Goal: Share content: Share content

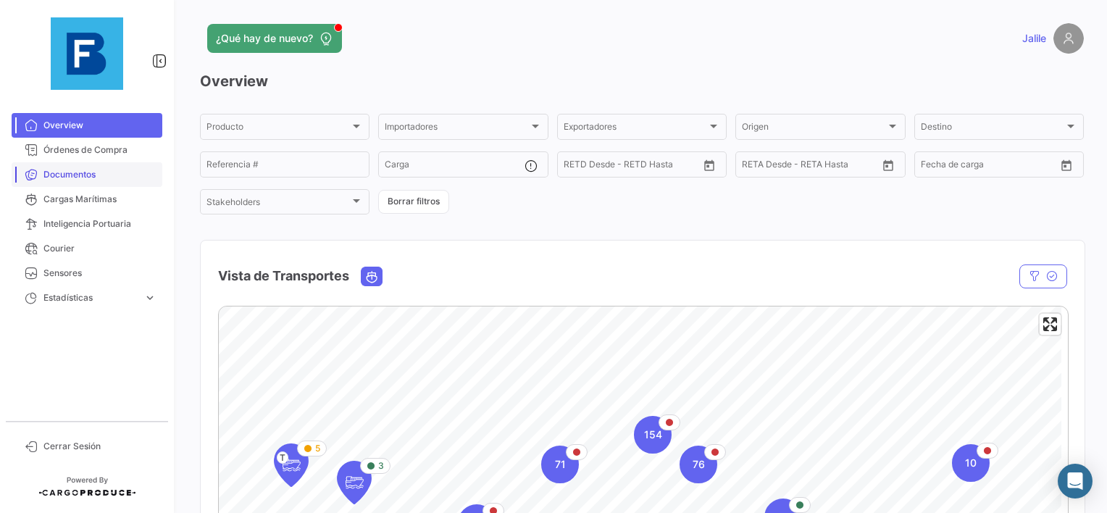
click at [125, 167] on link "Documentos" at bounding box center [87, 174] width 151 height 25
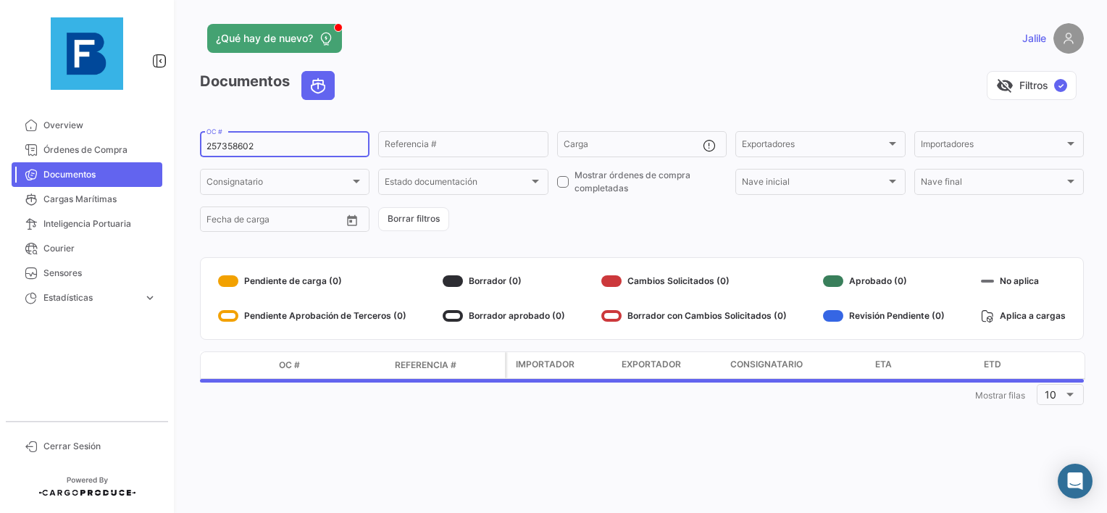
click at [230, 148] on input "257358602" at bounding box center [284, 146] width 156 height 10
paste input "EBKG13681000"
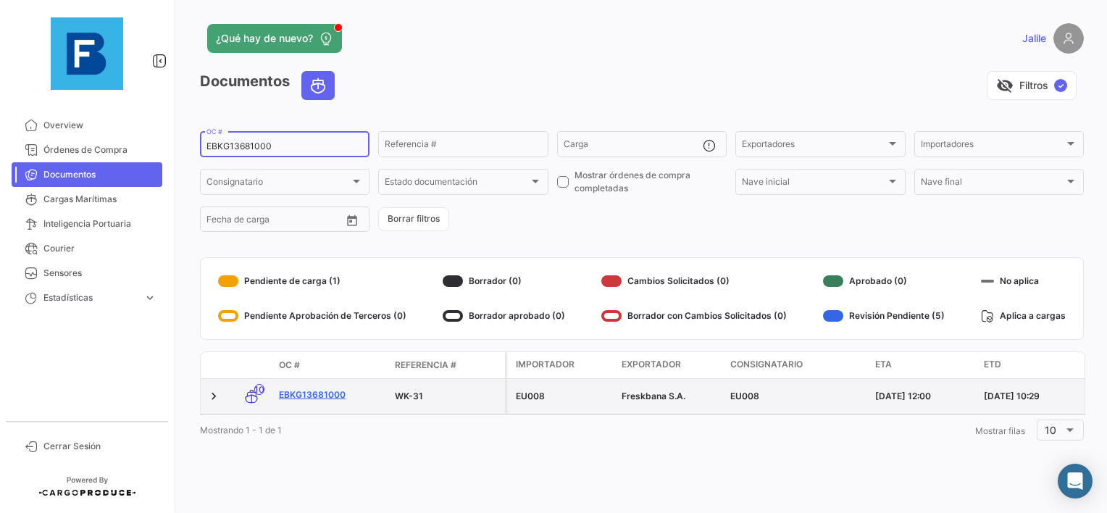
type input "EBKG13681000"
click at [325, 391] on link "EBKG13681000" at bounding box center [331, 394] width 104 height 13
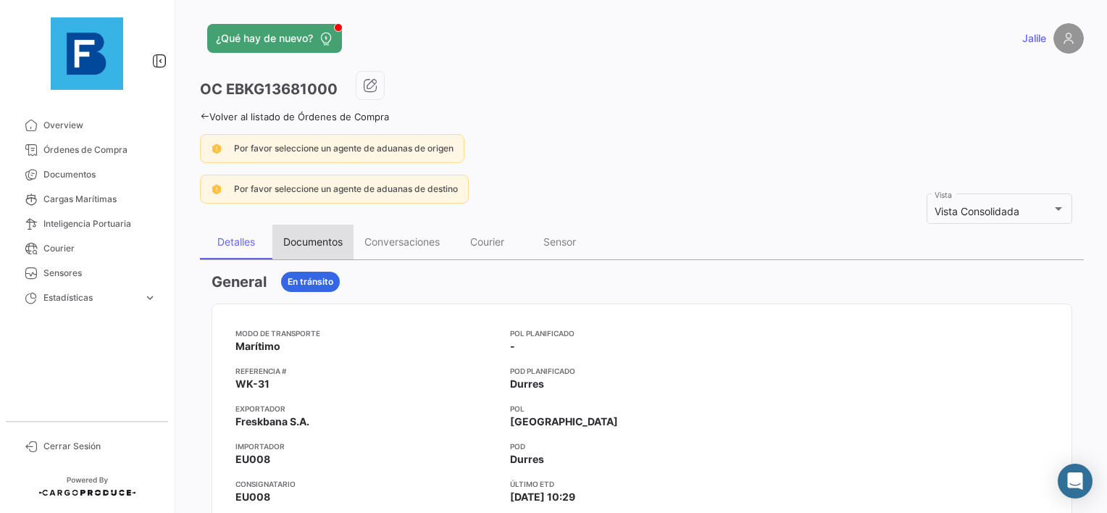
click at [278, 243] on div "Documentos" at bounding box center [312, 242] width 81 height 35
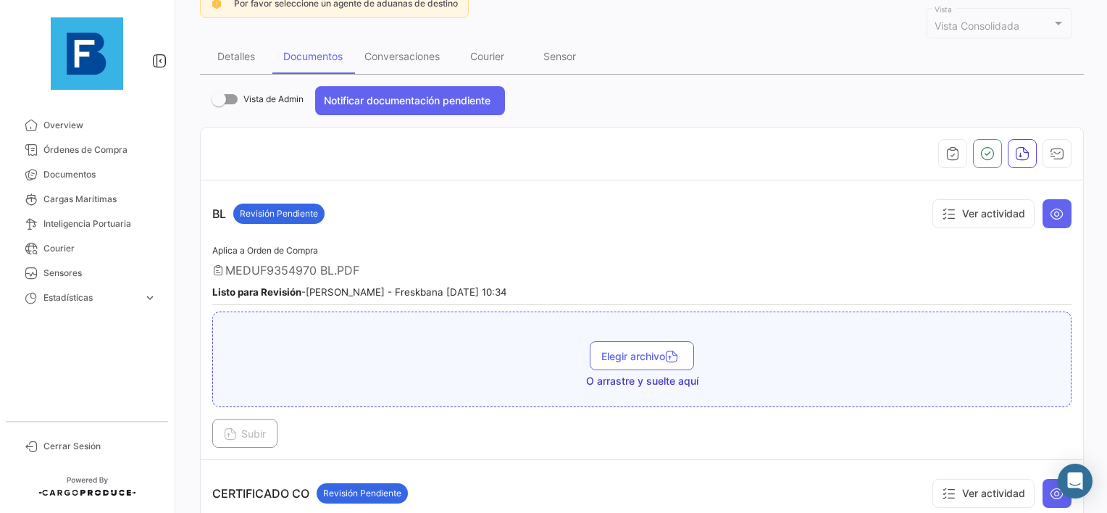
scroll to position [217, 0]
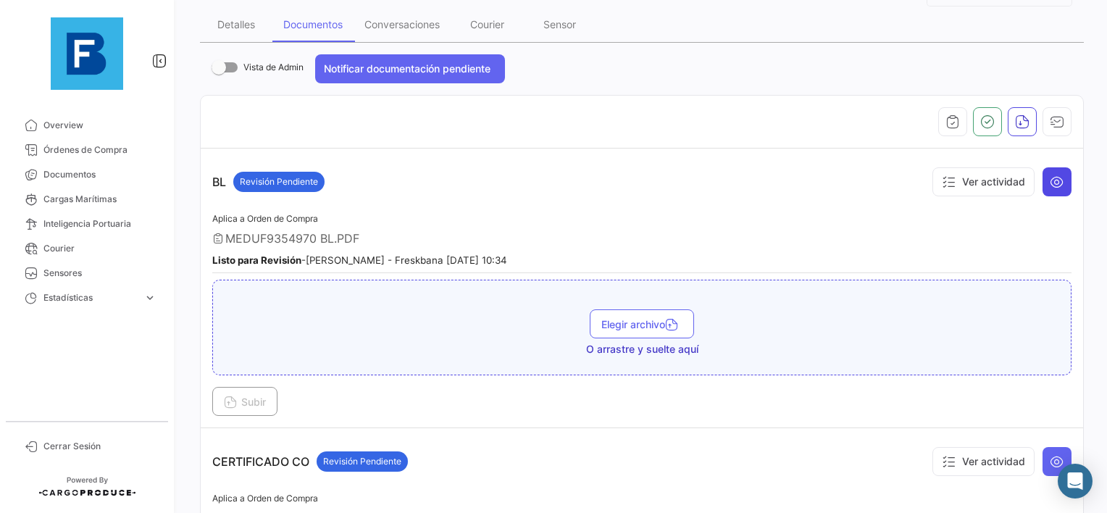
click at [1050, 180] on icon at bounding box center [1057, 182] width 14 height 14
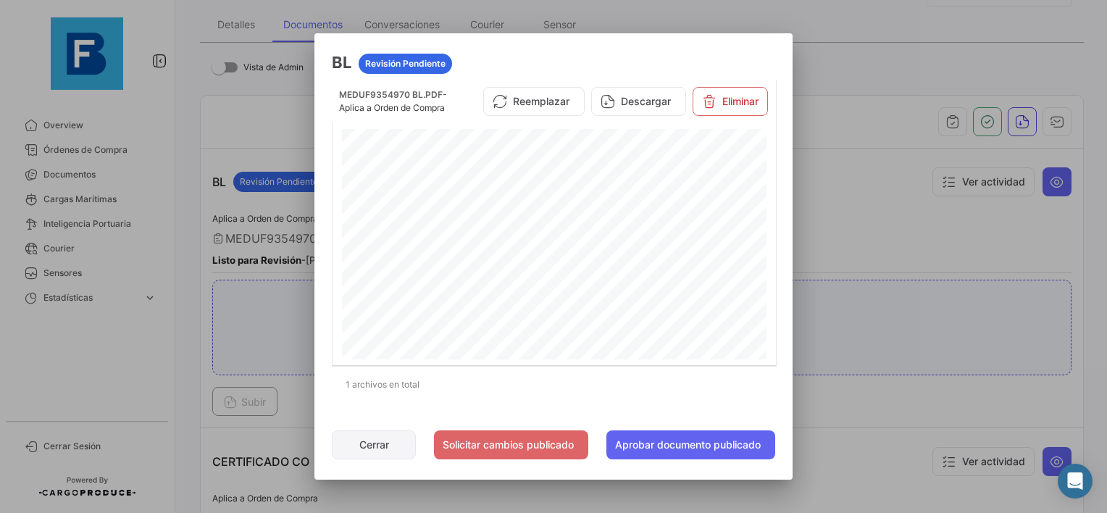
drag, startPoint x: 372, startPoint y: 440, endPoint x: 479, endPoint y: 438, distance: 106.5
click at [372, 440] on button "Cerrar" at bounding box center [374, 444] width 84 height 29
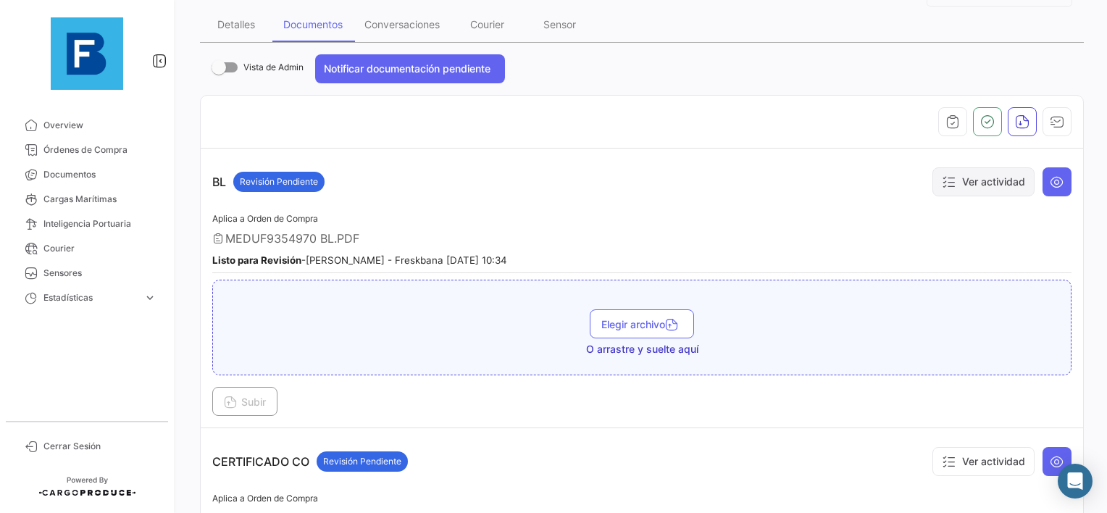
click at [995, 185] on button "Ver actividad" at bounding box center [983, 181] width 102 height 29
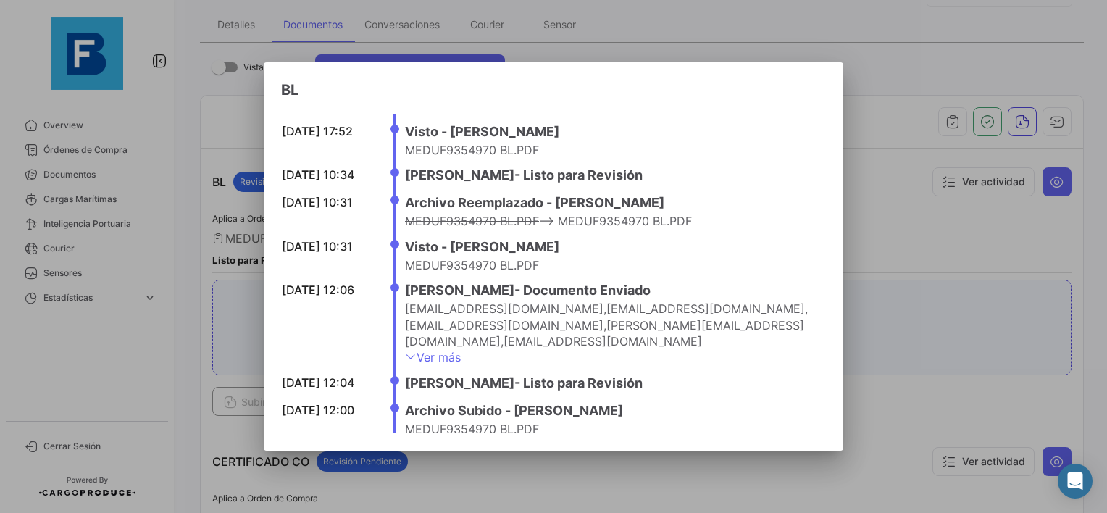
click at [925, 246] on div at bounding box center [553, 256] width 1107 height 513
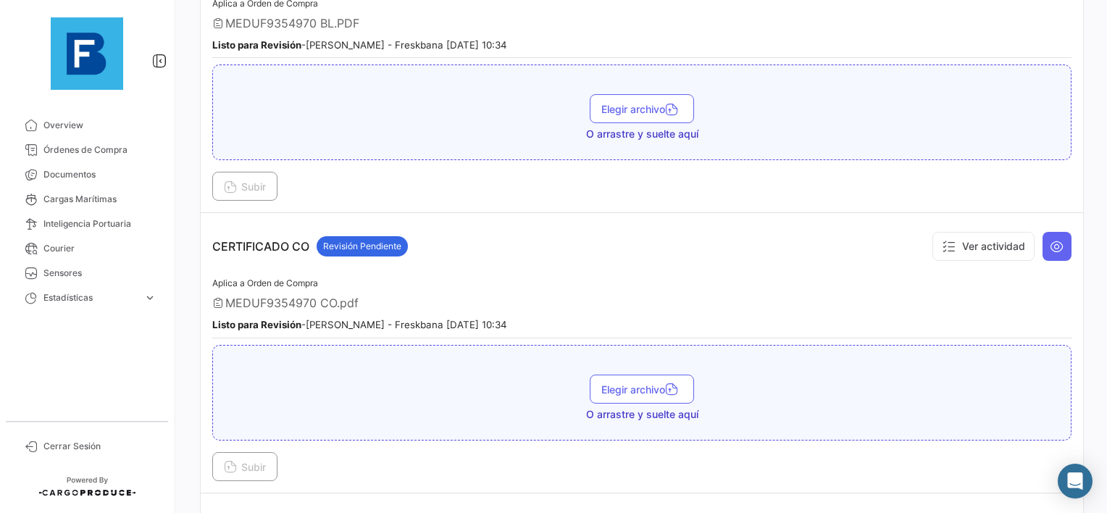
scroll to position [435, 0]
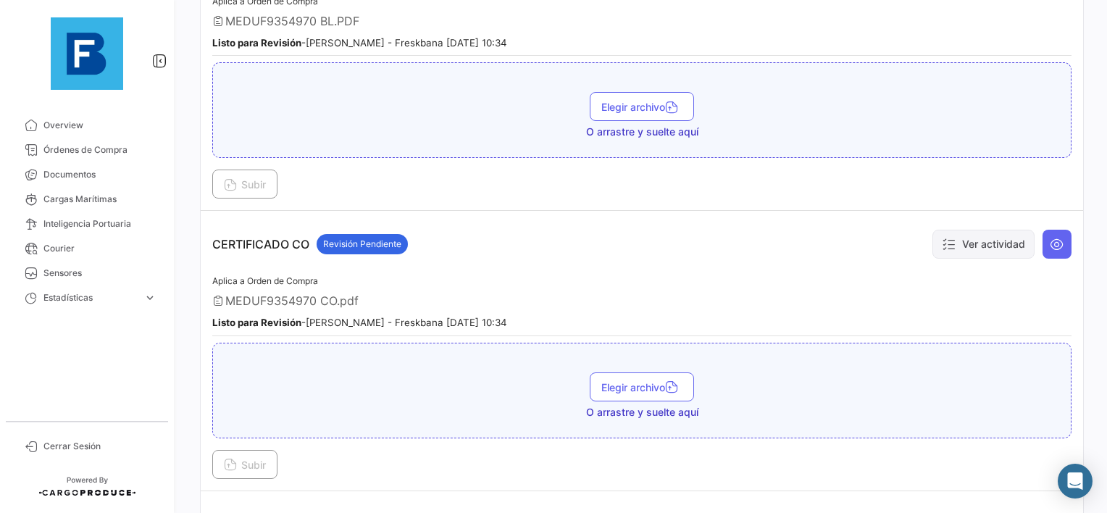
click at [962, 251] on button "Ver actividad" at bounding box center [983, 244] width 102 height 29
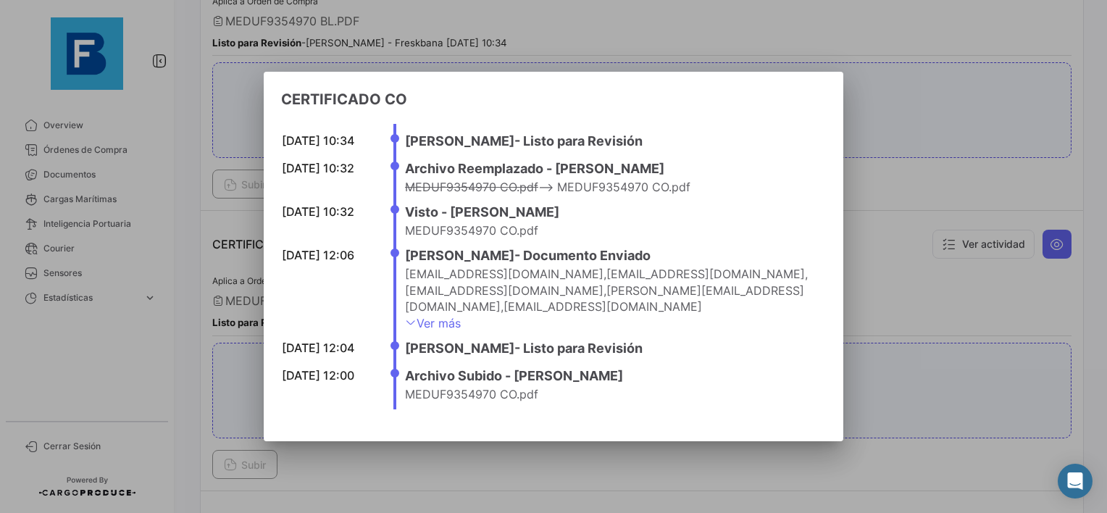
click at [932, 289] on div at bounding box center [553, 256] width 1107 height 513
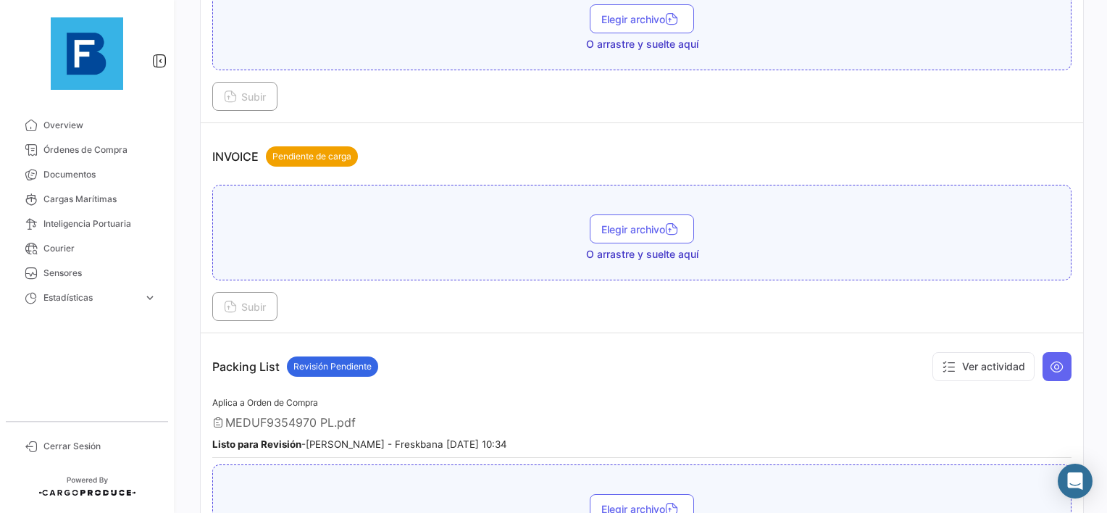
scroll to position [869, 0]
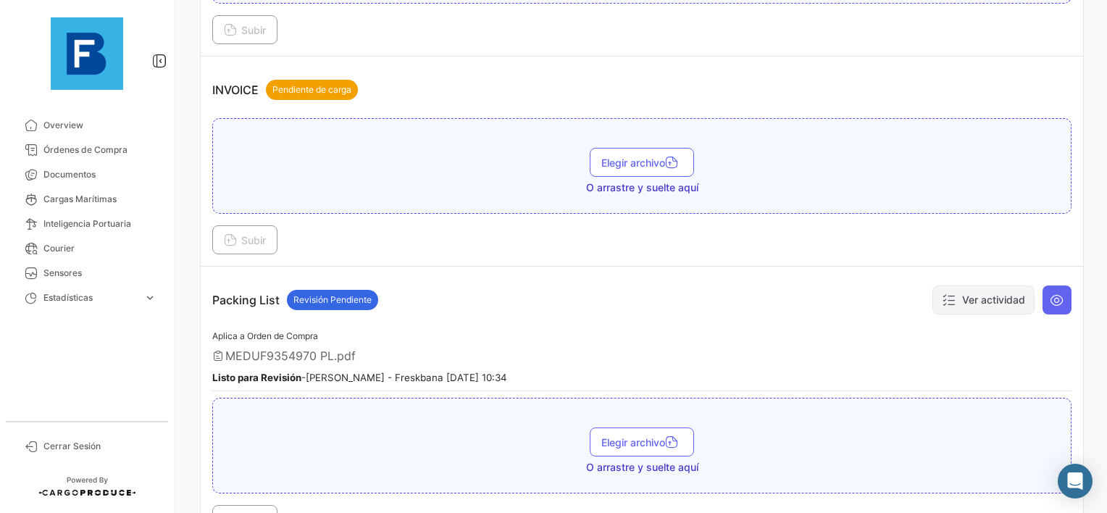
click at [955, 295] on button "Ver actividad" at bounding box center [983, 299] width 102 height 29
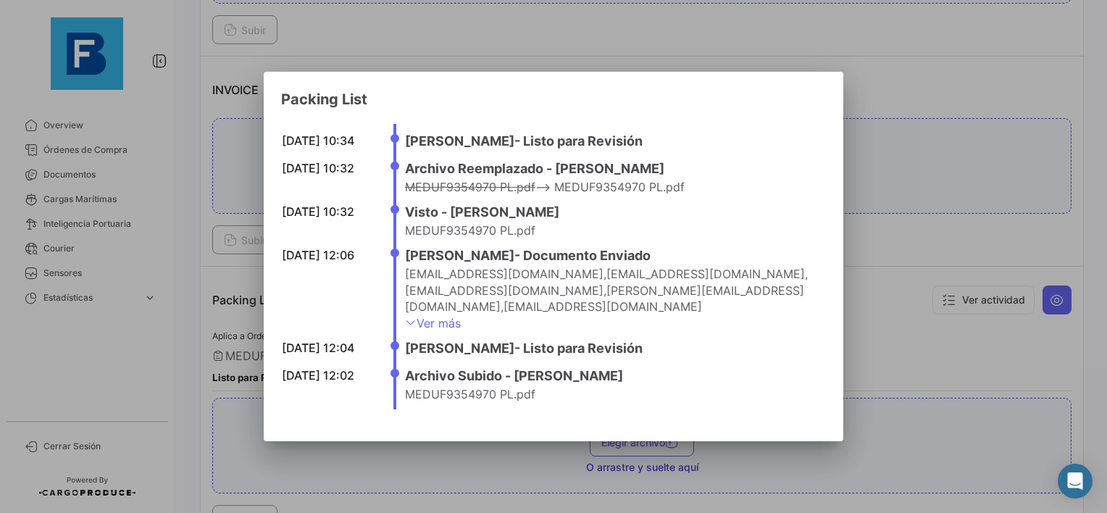
click at [913, 332] on div at bounding box center [553, 256] width 1107 height 513
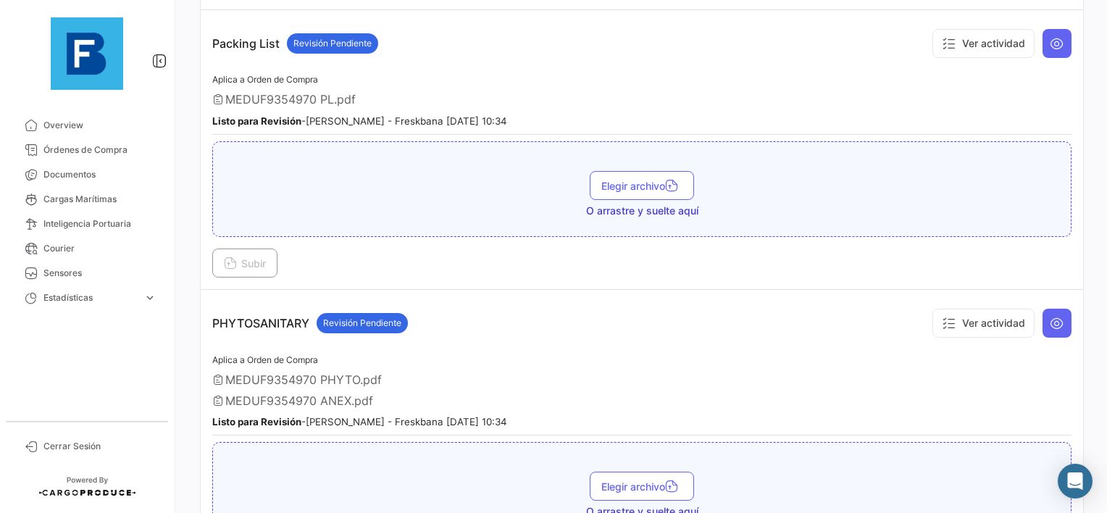
scroll to position [1159, 0]
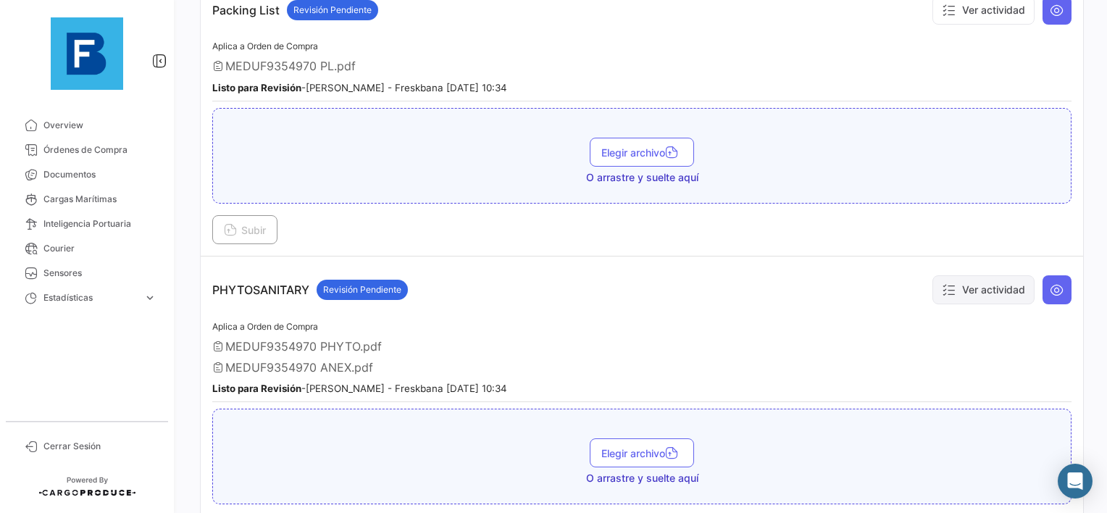
click at [966, 287] on button "Ver actividad" at bounding box center [983, 289] width 102 height 29
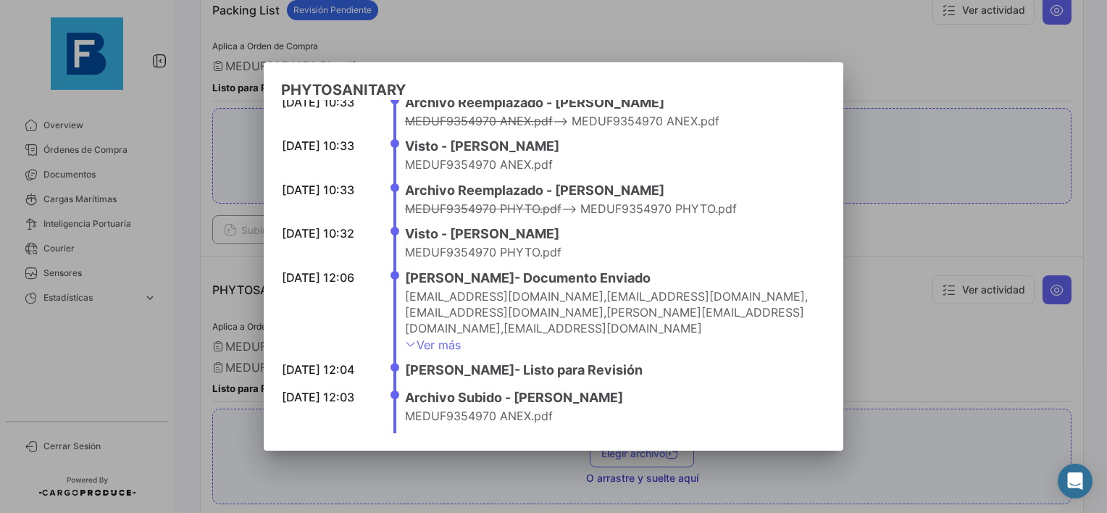
scroll to position [96, 0]
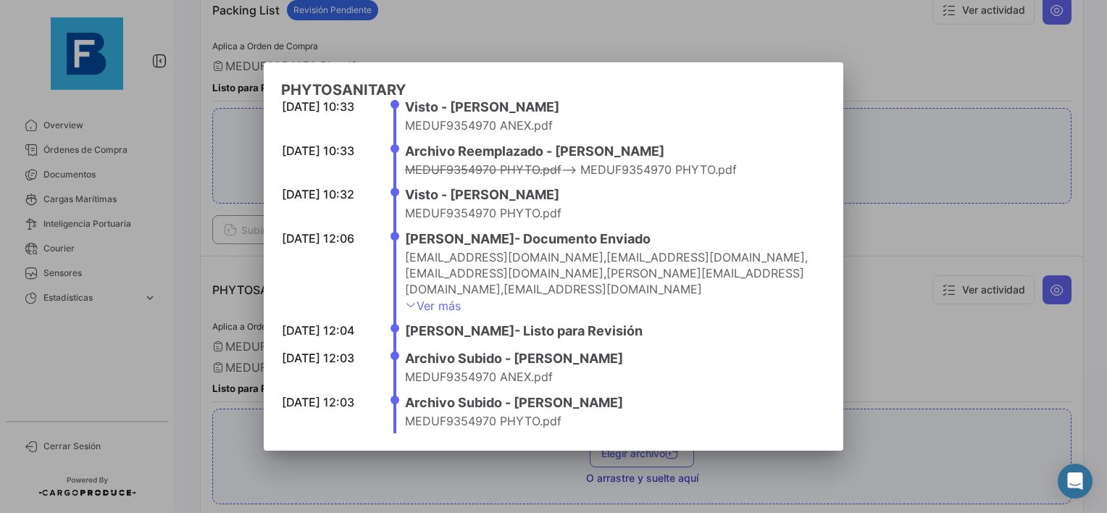
click at [917, 332] on div at bounding box center [553, 256] width 1107 height 513
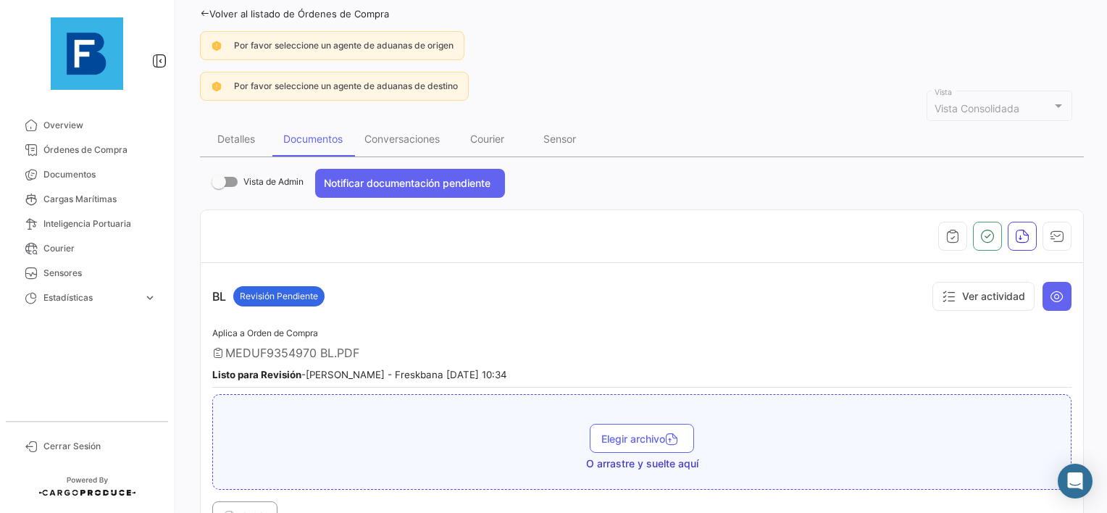
scroll to position [0, 0]
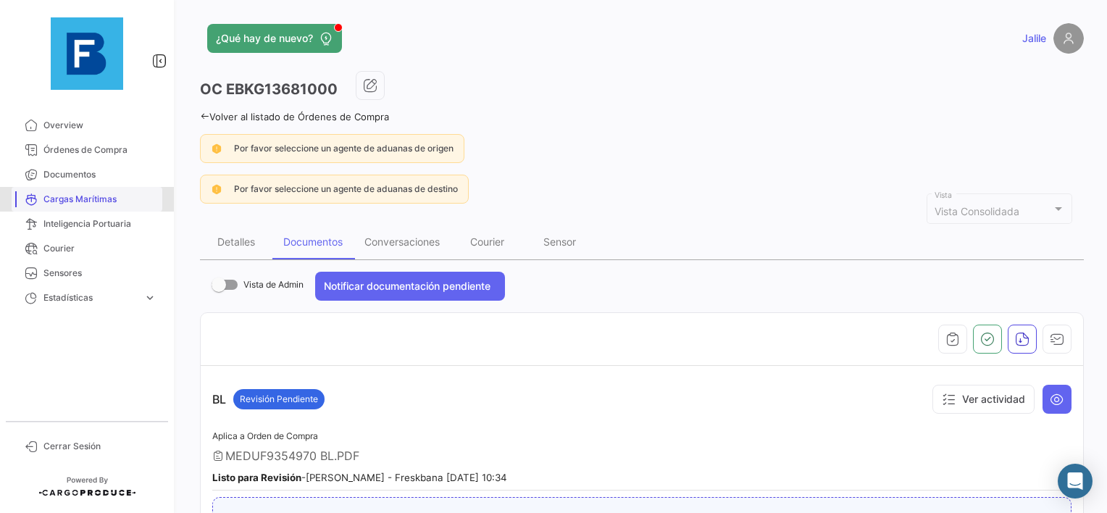
click at [70, 191] on link "Cargas Marítimas" at bounding box center [87, 199] width 151 height 25
click at [74, 180] on span "Documentos" at bounding box center [99, 174] width 113 height 13
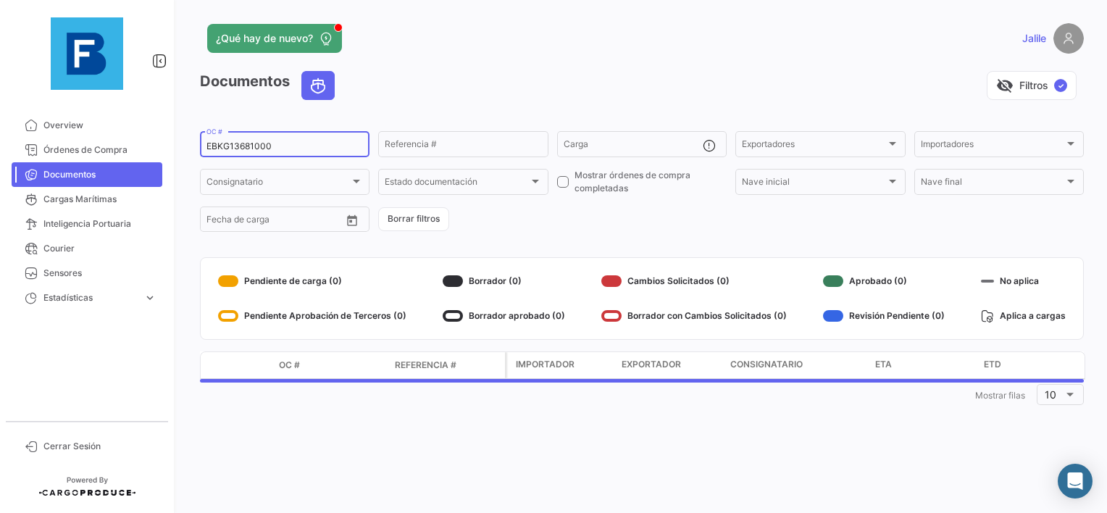
click at [238, 148] on input "EBKG13681000" at bounding box center [284, 146] width 156 height 10
click at [238, 147] on input "EBKG13681000" at bounding box center [284, 146] width 156 height 10
paste input "31314453"
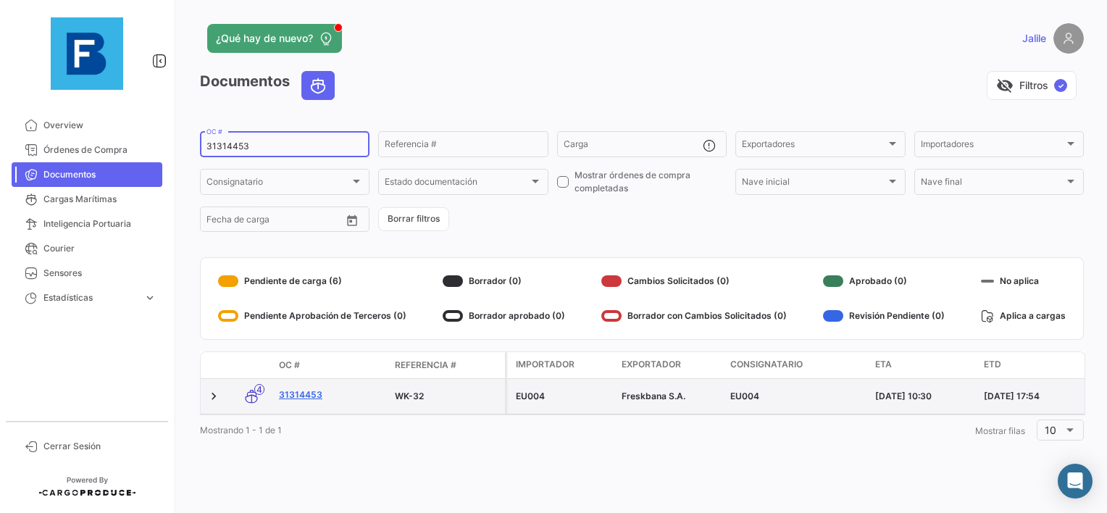
type input "31314453"
click at [290, 394] on link "31314453" at bounding box center [331, 394] width 104 height 13
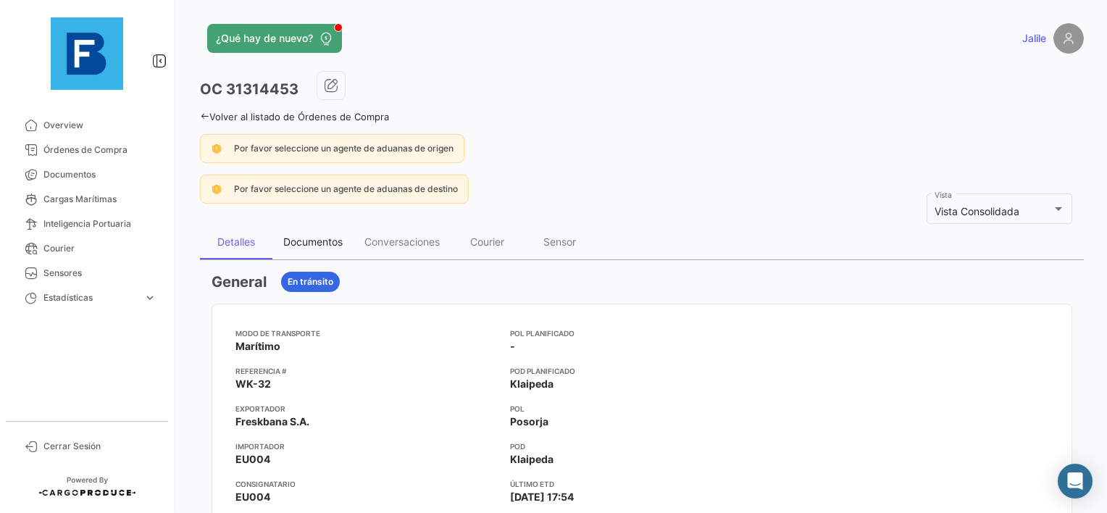
click at [325, 239] on div "Documentos" at bounding box center [312, 241] width 59 height 12
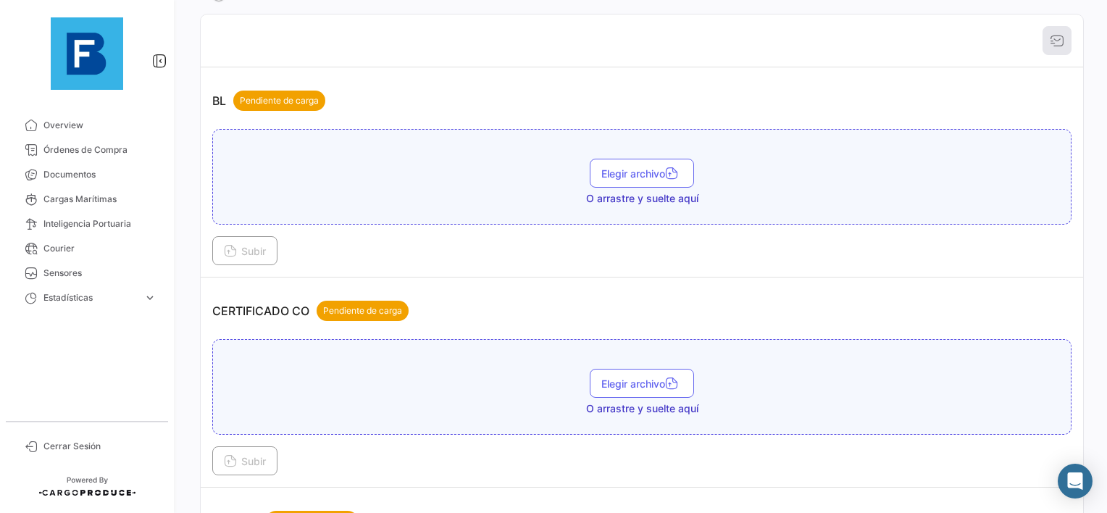
scroll to position [290, 0]
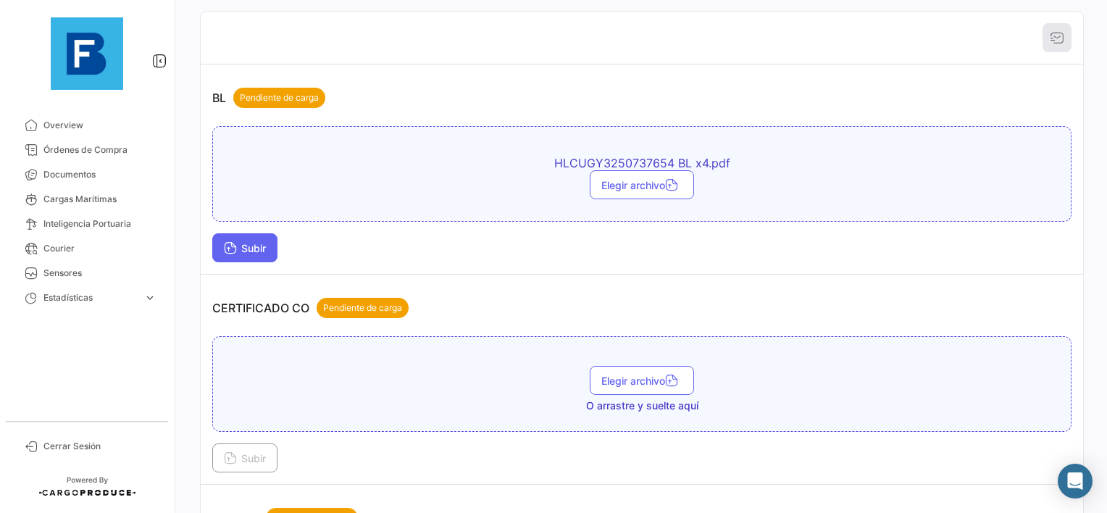
click at [244, 243] on span "Subir" at bounding box center [245, 248] width 42 height 12
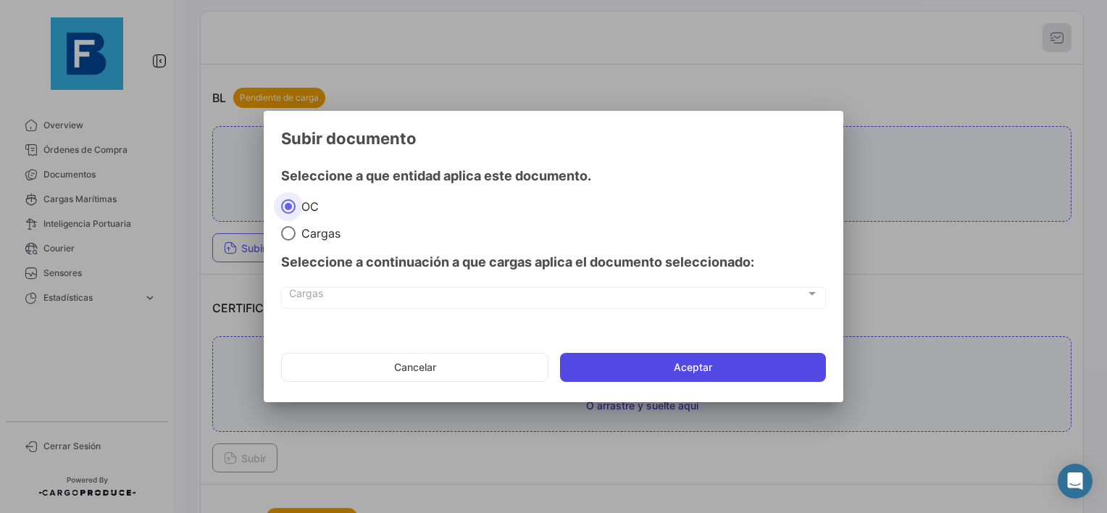
click at [635, 362] on button "Aceptar" at bounding box center [693, 367] width 266 height 29
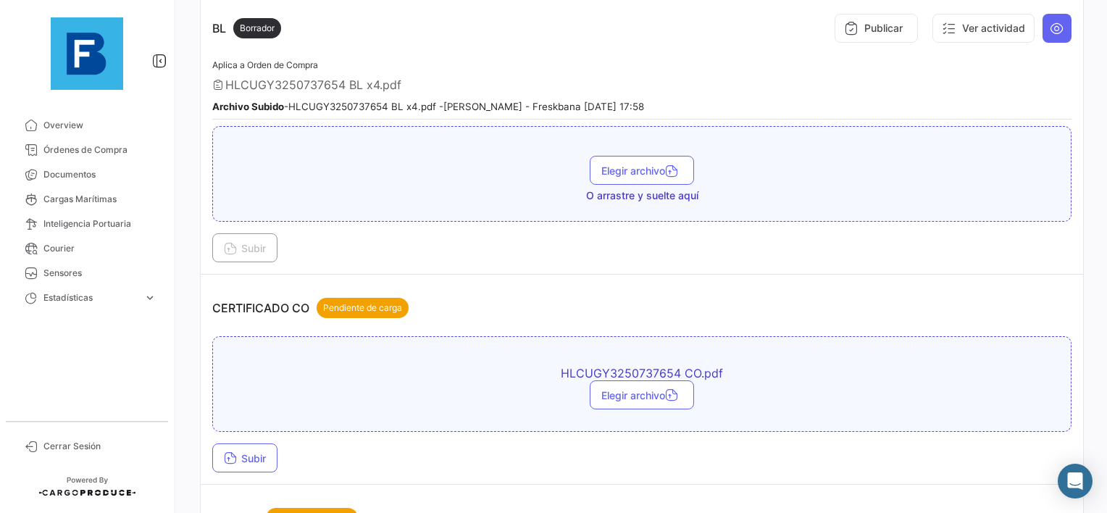
scroll to position [507, 0]
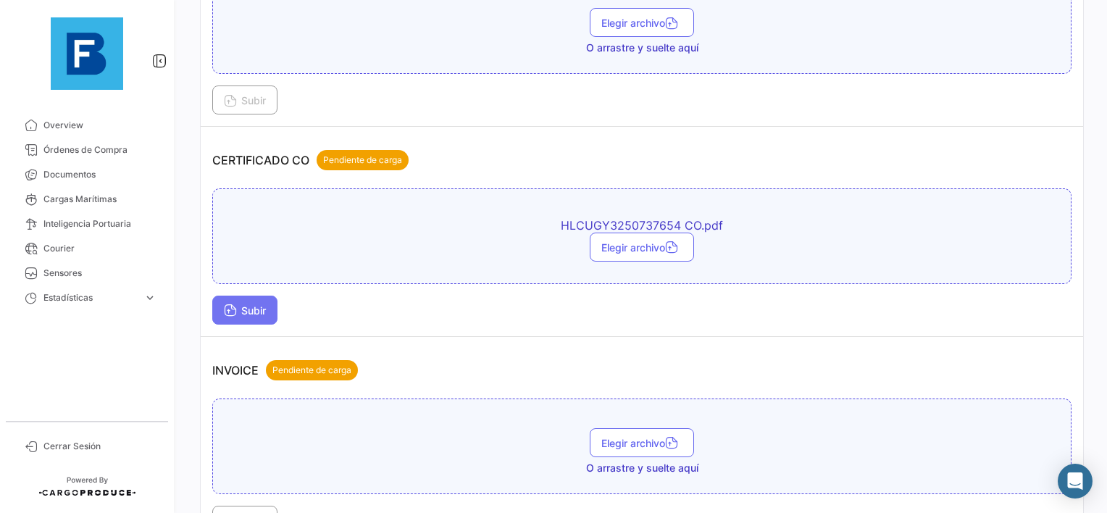
click at [242, 310] on span "Subir" at bounding box center [245, 310] width 42 height 12
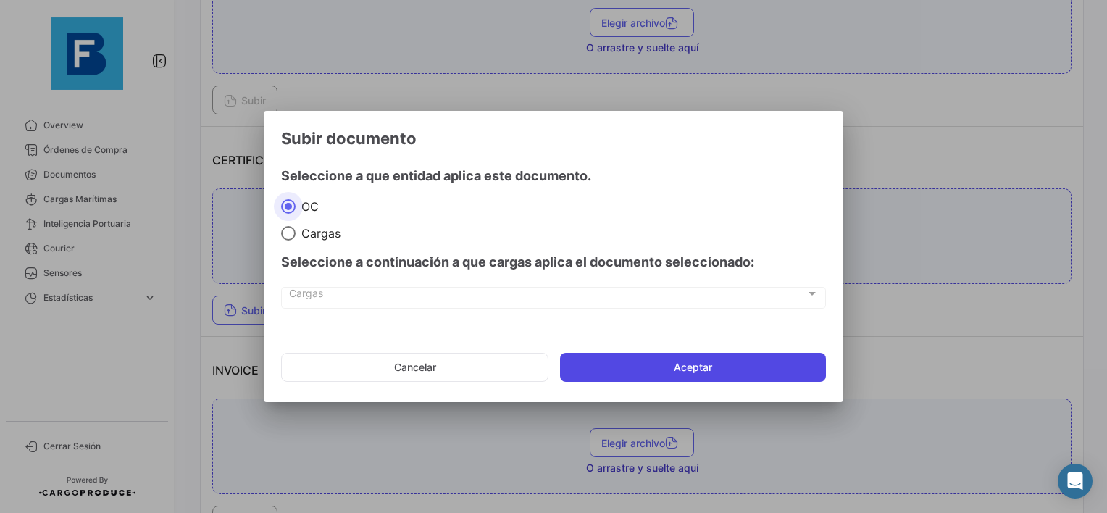
click at [664, 367] on button "Aceptar" at bounding box center [693, 367] width 266 height 29
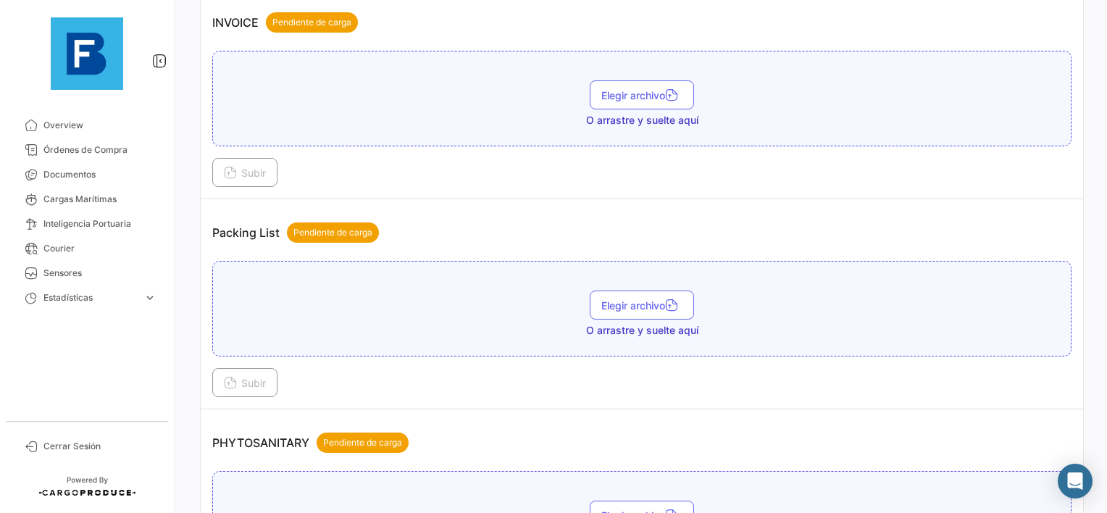
scroll to position [869, 0]
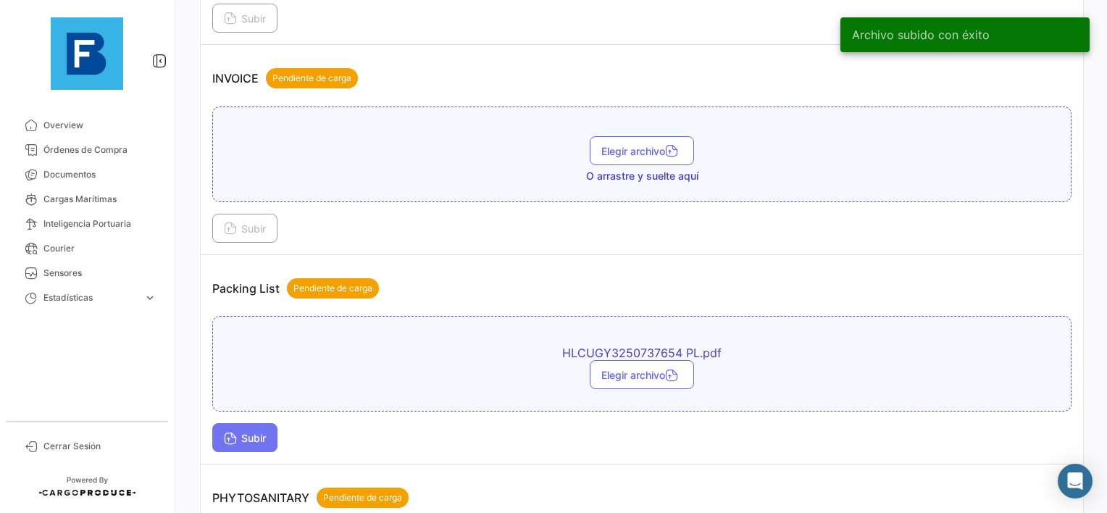
click at [245, 441] on button "Subir" at bounding box center [244, 437] width 65 height 29
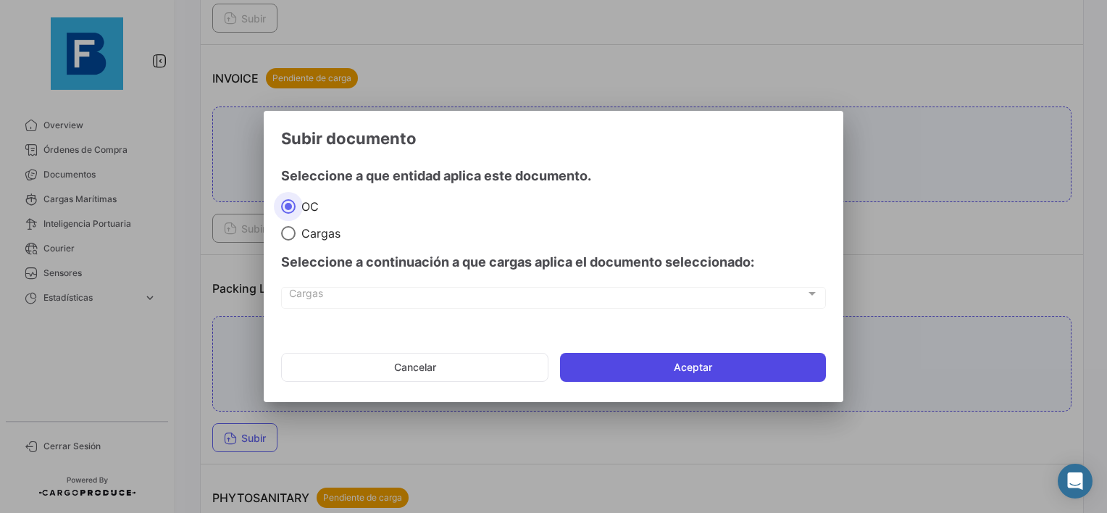
click at [643, 377] on button "Aceptar" at bounding box center [693, 367] width 266 height 29
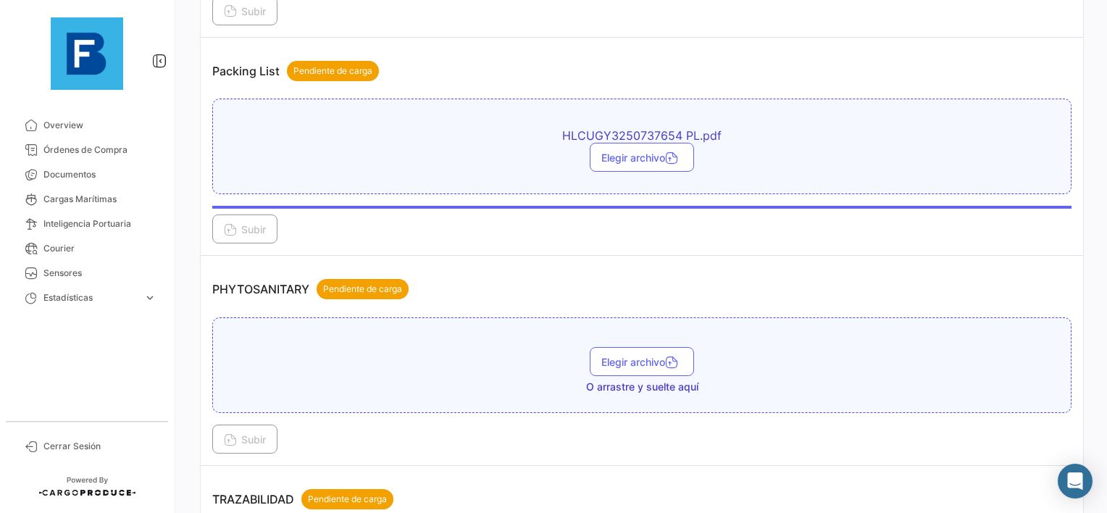
scroll to position [1159, 0]
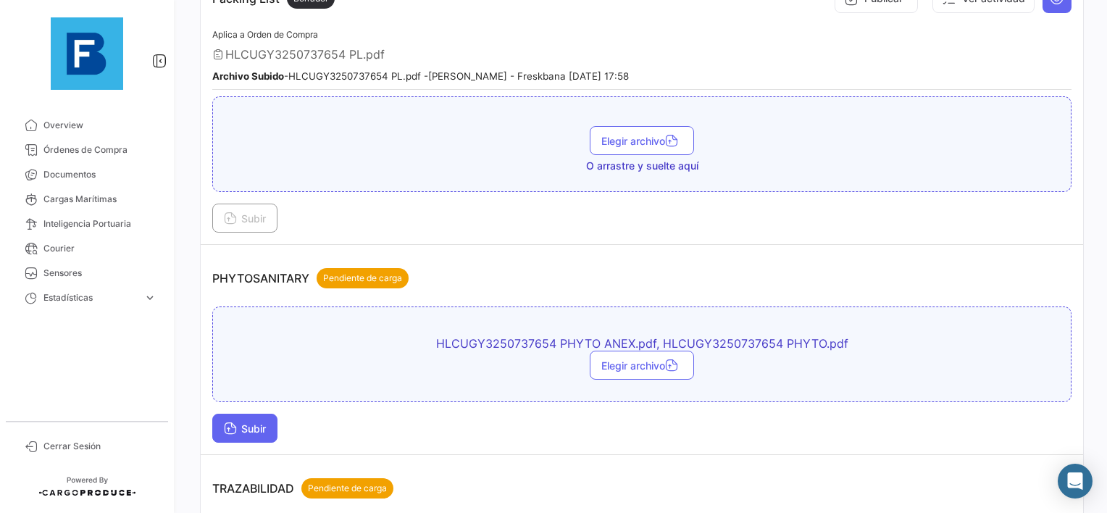
click at [243, 422] on span "Subir" at bounding box center [245, 428] width 42 height 12
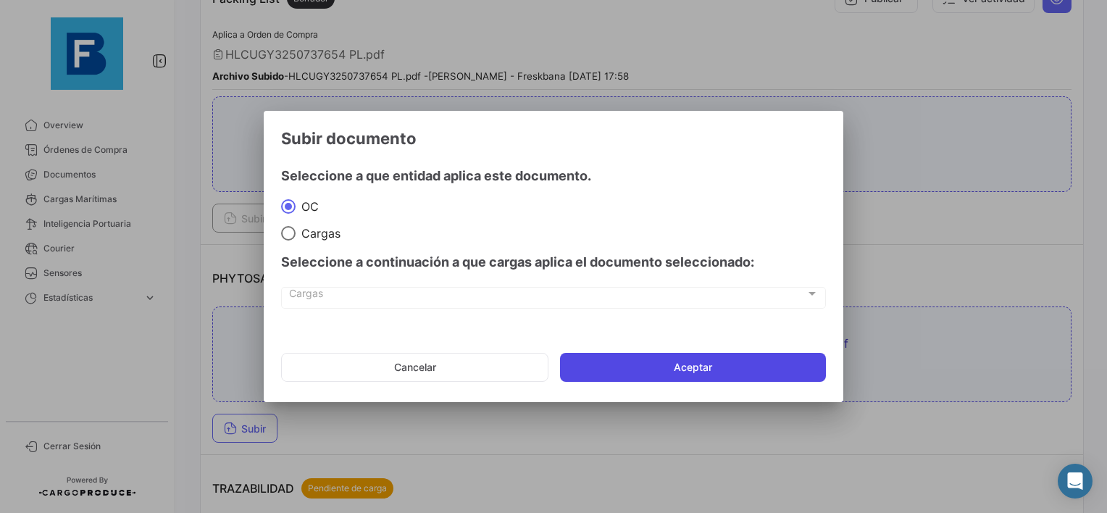
click at [678, 368] on button "Aceptar" at bounding box center [693, 367] width 266 height 29
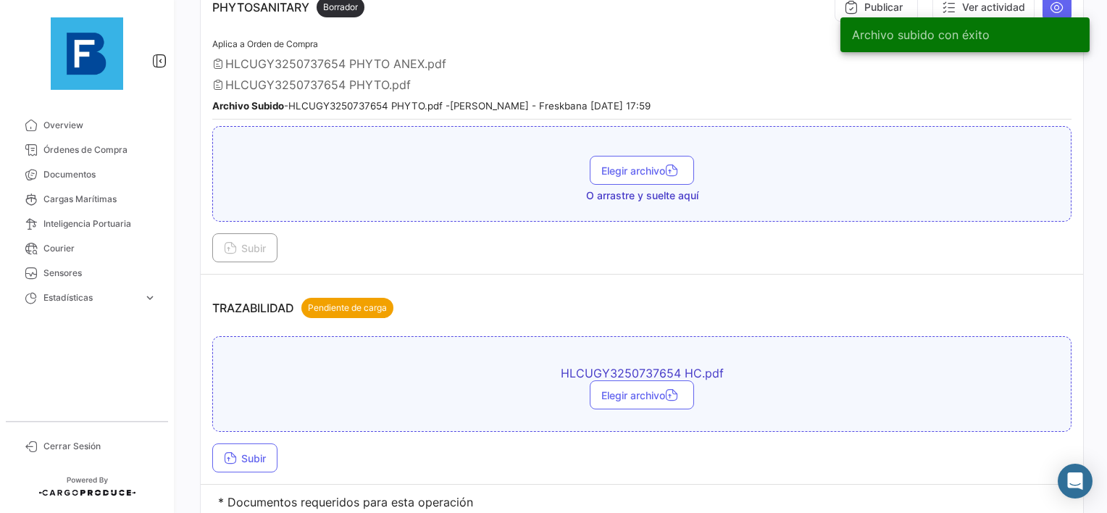
scroll to position [1462, 0]
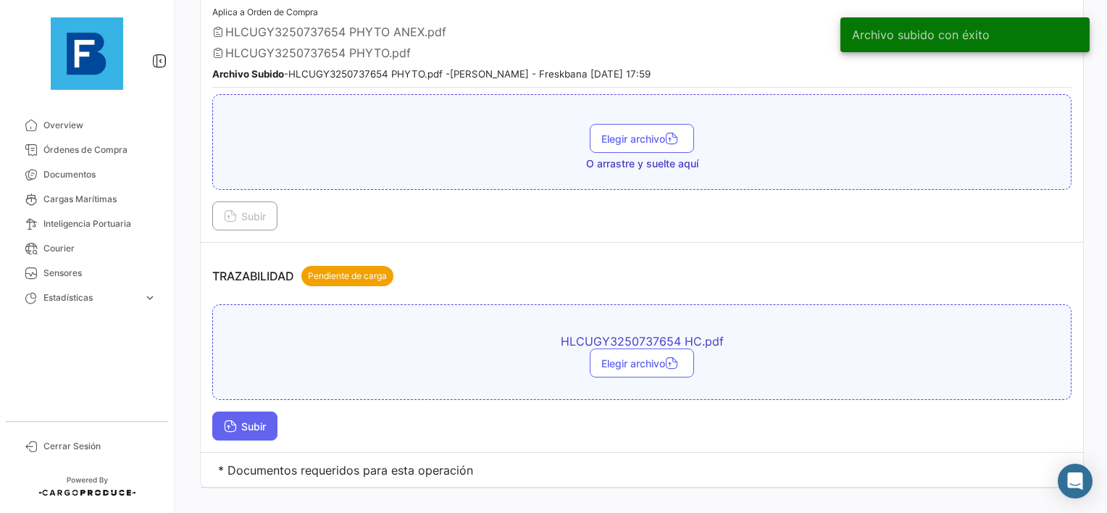
click at [240, 420] on span "Subir" at bounding box center [245, 426] width 42 height 12
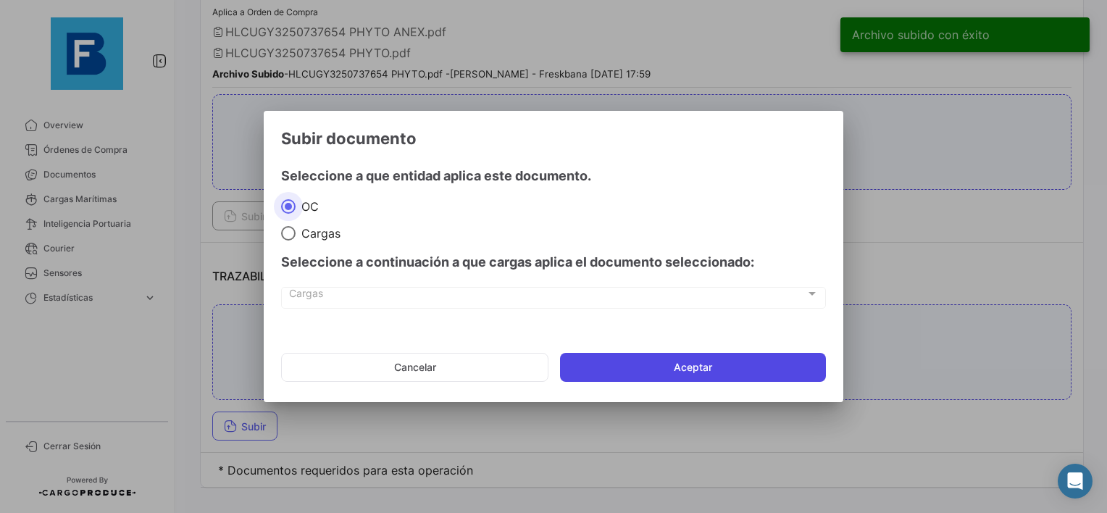
click at [682, 377] on button "Aceptar" at bounding box center [693, 367] width 266 height 29
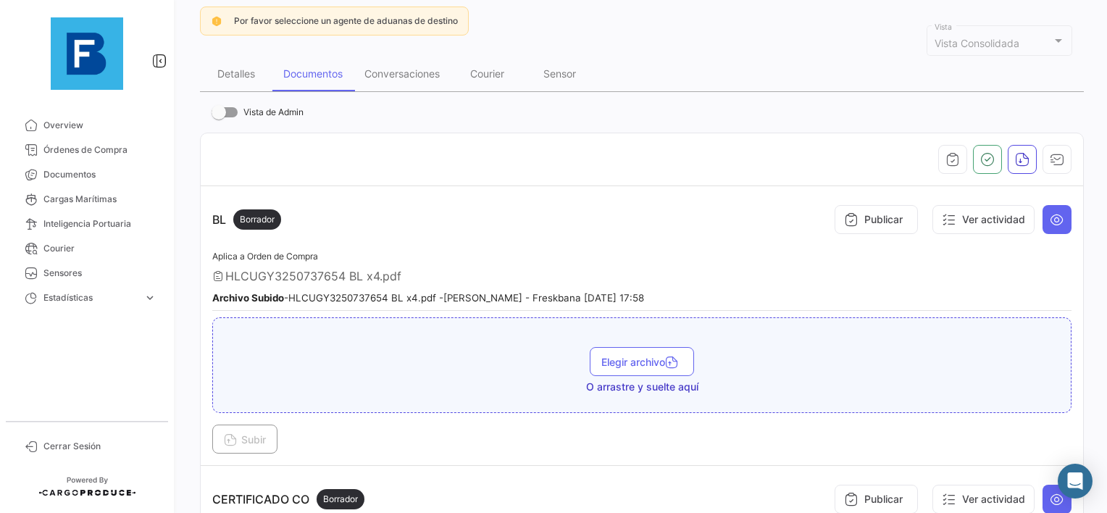
scroll to position [161, 0]
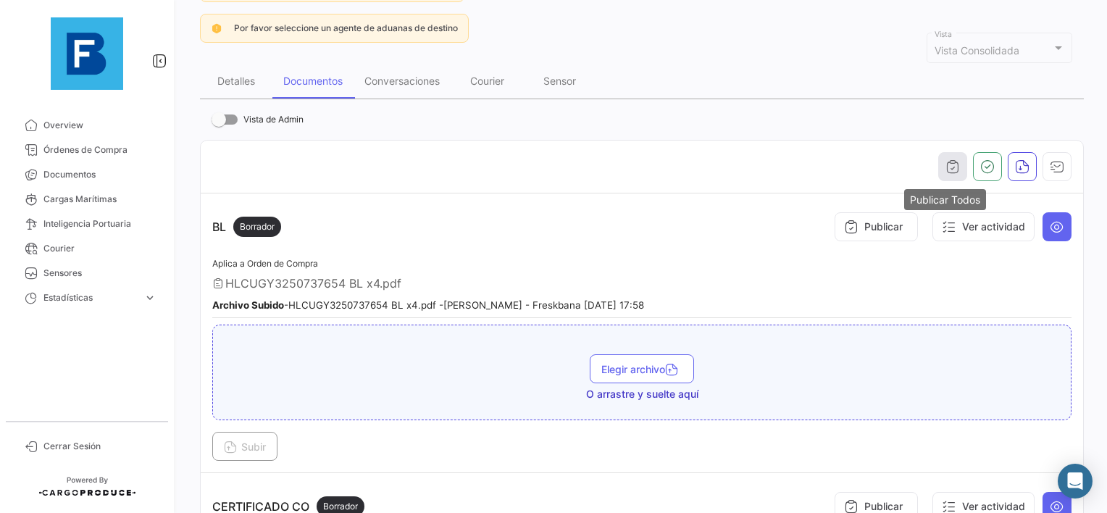
click at [945, 162] on icon "button" at bounding box center [952, 166] width 14 height 14
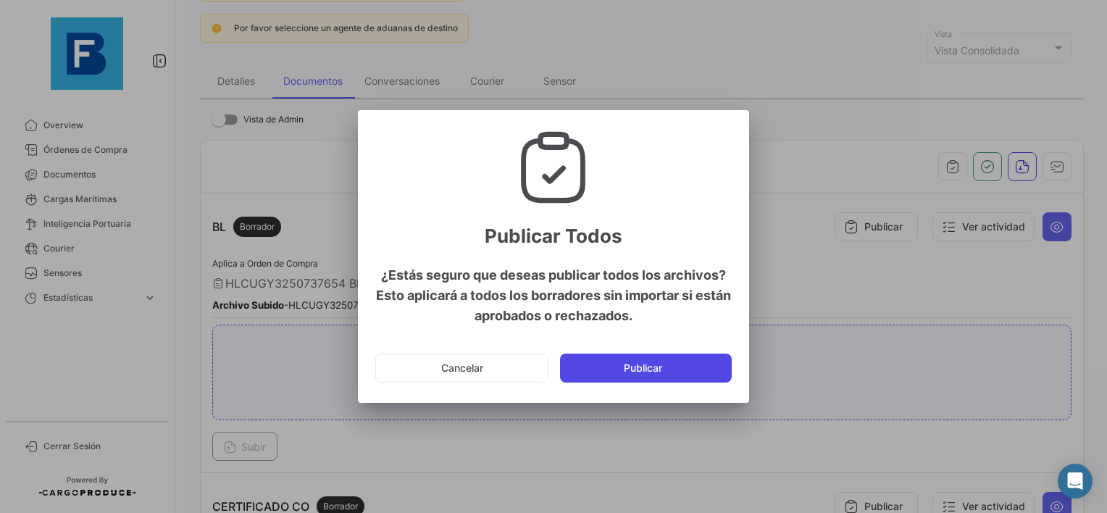
click at [611, 361] on button "Publicar" at bounding box center [646, 367] width 172 height 29
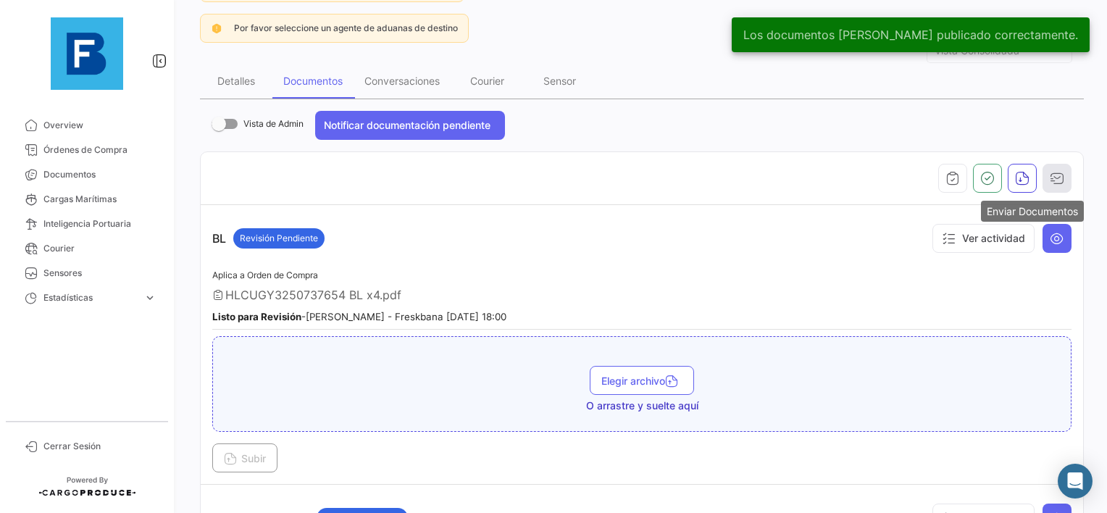
click at [1052, 179] on icon "button" at bounding box center [1057, 178] width 14 height 14
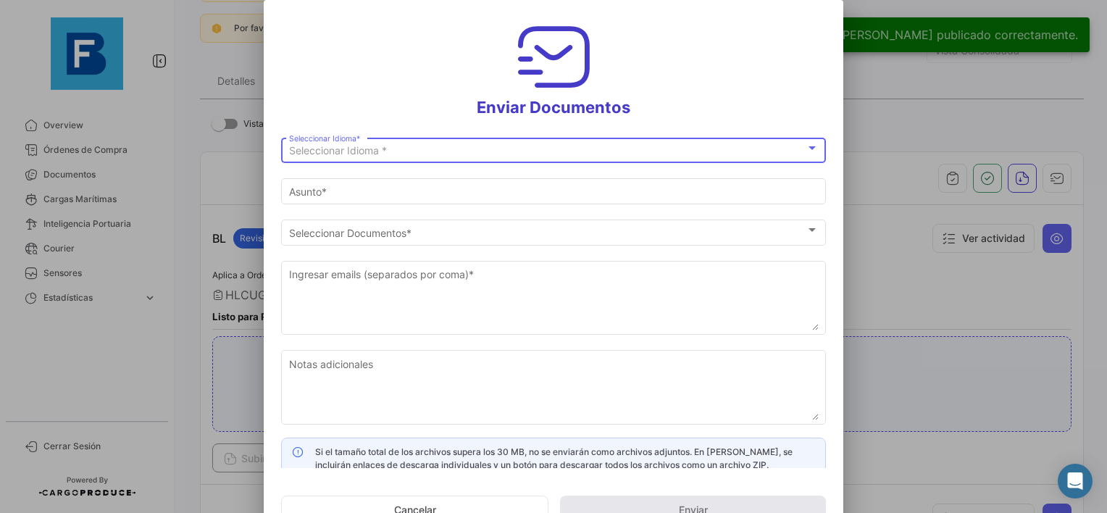
click at [443, 143] on div "Seleccionar Idioma * Seleccionar Idioma *" at bounding box center [554, 149] width 530 height 28
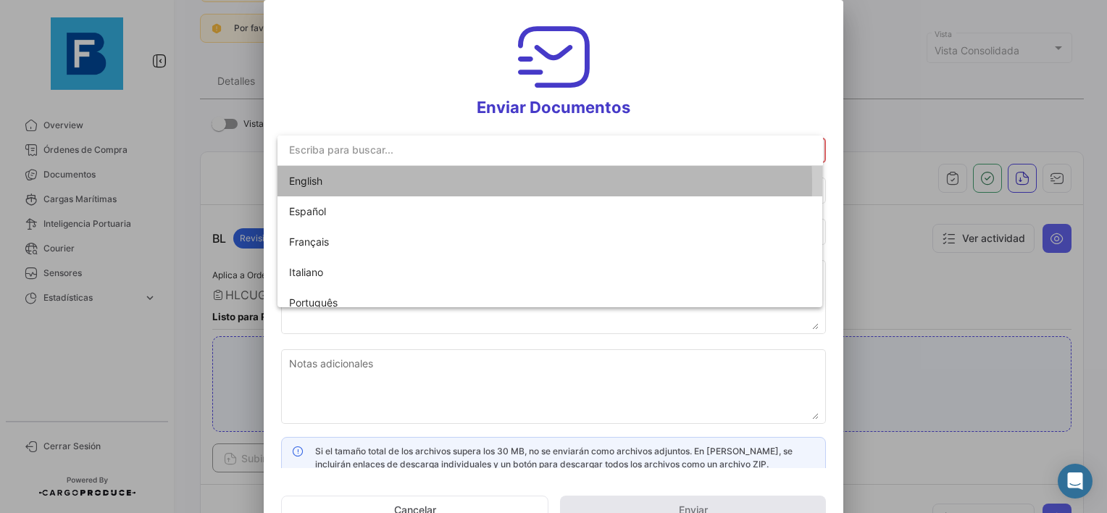
click at [342, 184] on span "English" at bounding box center [390, 181] width 203 height 30
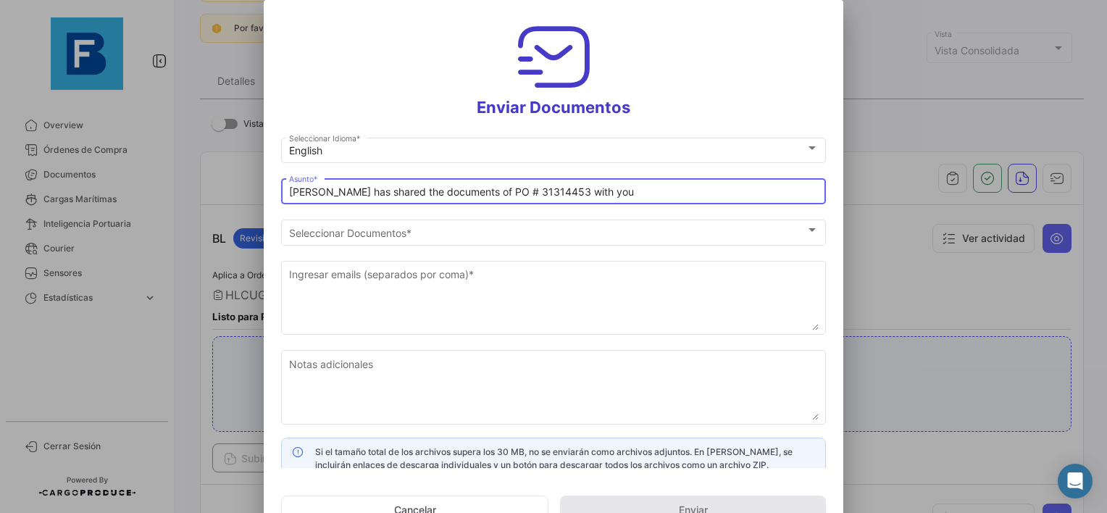
click at [291, 193] on input "[PERSON_NAME] has shared the documents of PO # 31314453 with you" at bounding box center [554, 192] width 530 height 12
paste input "UAB AUGMA_FRESKBANA_DOCUMENTS WK XX"
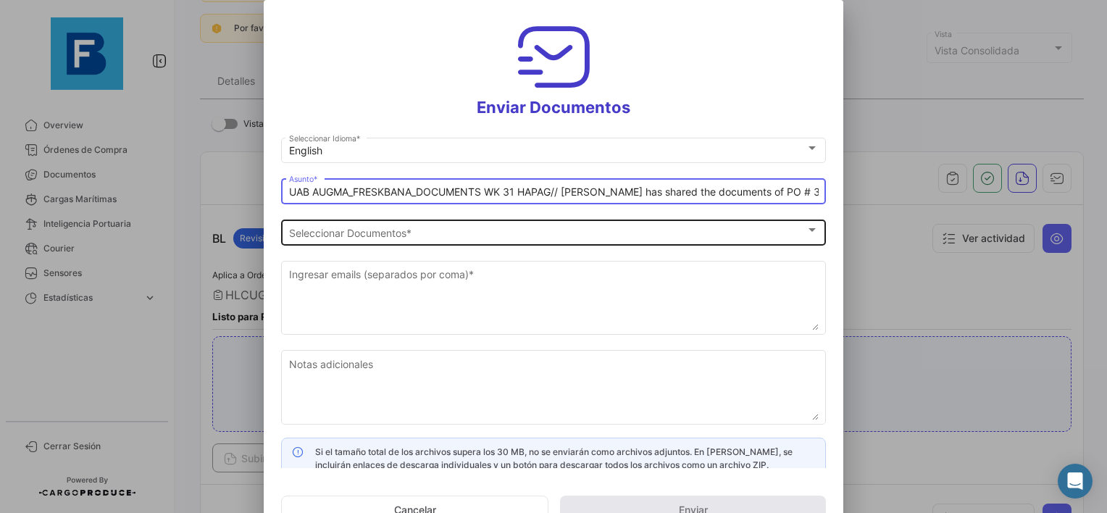
type input "UAB AUGMA_FRESKBANA_DOCUMENTS WK 31 HAPAG// [PERSON_NAME] has shared the docume…"
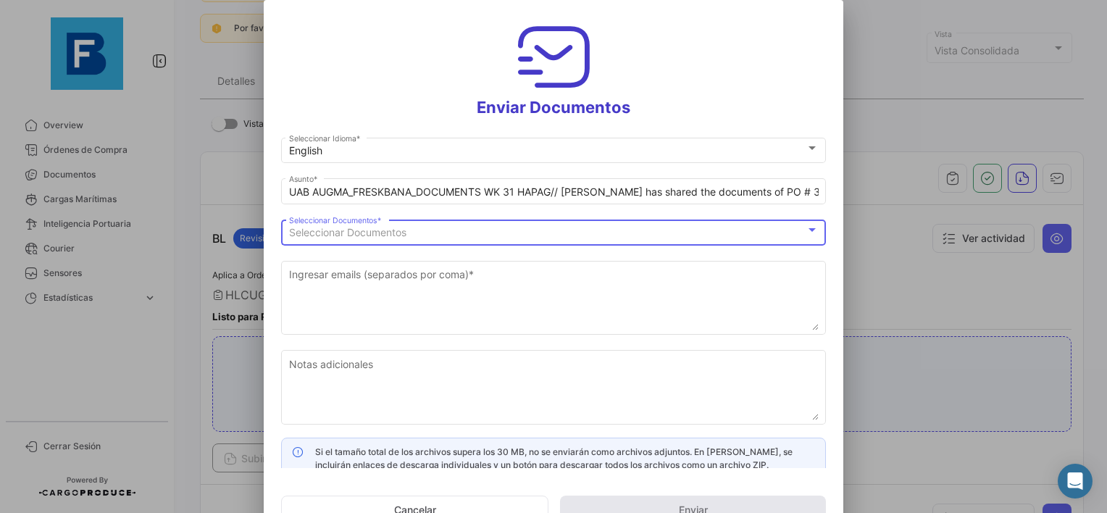
click at [400, 238] on span "Seleccionar Documentos" at bounding box center [347, 232] width 117 height 12
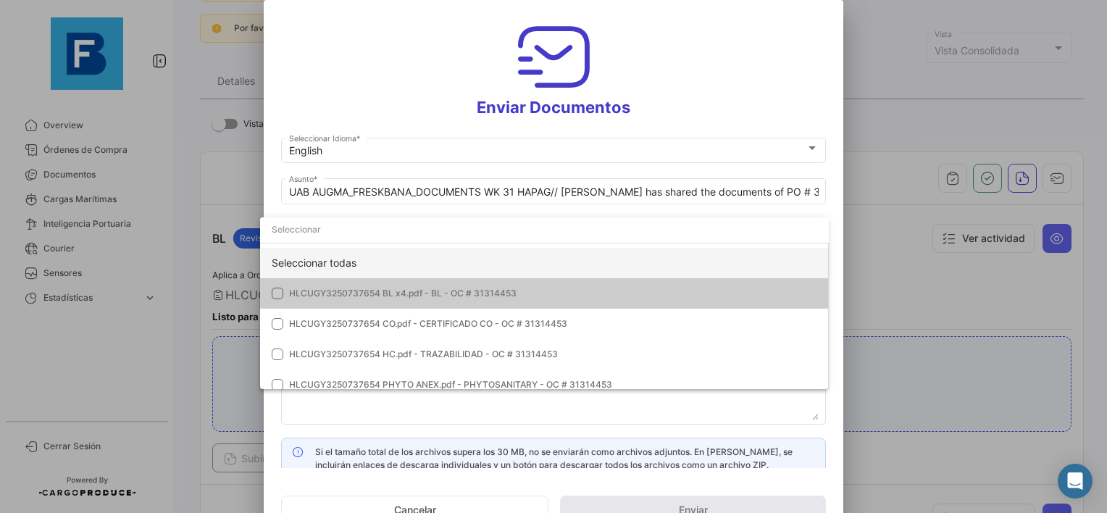
drag, startPoint x: 400, startPoint y: 238, endPoint x: 301, endPoint y: 265, distance: 102.1
click at [304, 265] on div "Seleccionar todas" at bounding box center [544, 263] width 569 height 30
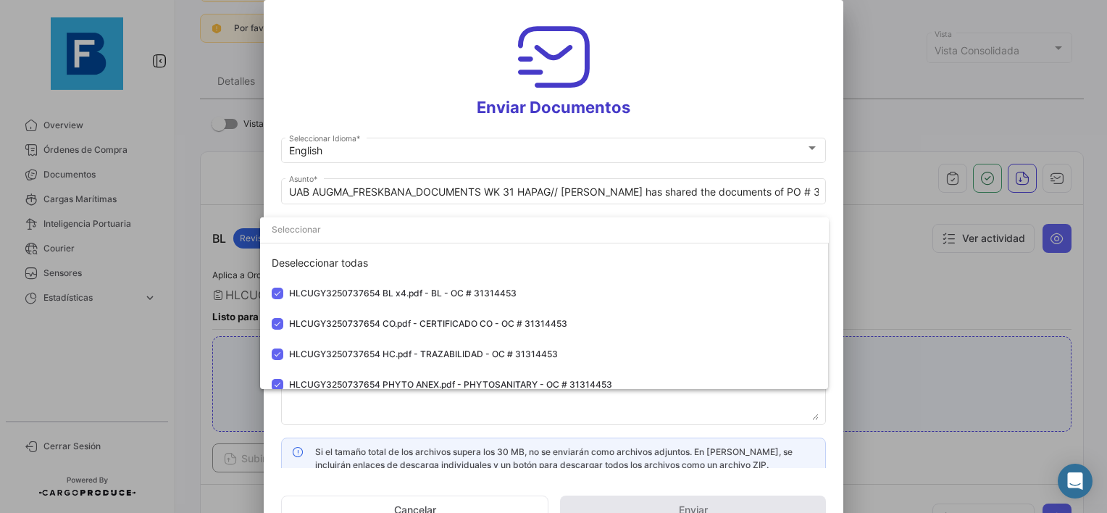
click at [292, 415] on div at bounding box center [553, 256] width 1107 height 513
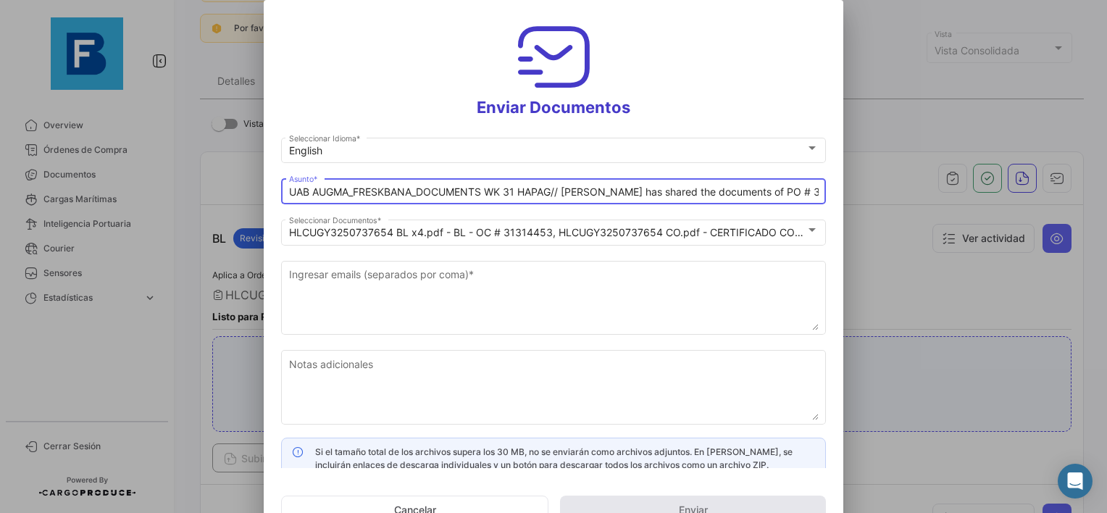
click at [555, 191] on input "UAB AUGMA_FRESKBANA_DOCUMENTS WK 31 HAPAG// [PERSON_NAME] has shared the docume…" at bounding box center [554, 192] width 530 height 12
click at [552, 193] on input "UAB AUGMA_FRESKBANA_DOCUMENTS WK 31 HAPAG// [PERSON_NAME] has shared the docume…" at bounding box center [554, 192] width 530 height 12
drag, startPoint x: 553, startPoint y: 189, endPoint x: 248, endPoint y: 191, distance: 305.7
click at [248, 191] on div "Enviar Documentos English Seleccionar Idioma * UAB AUGMA_FRESKBANA_DOCUMENTS WK…" at bounding box center [553, 256] width 1107 height 513
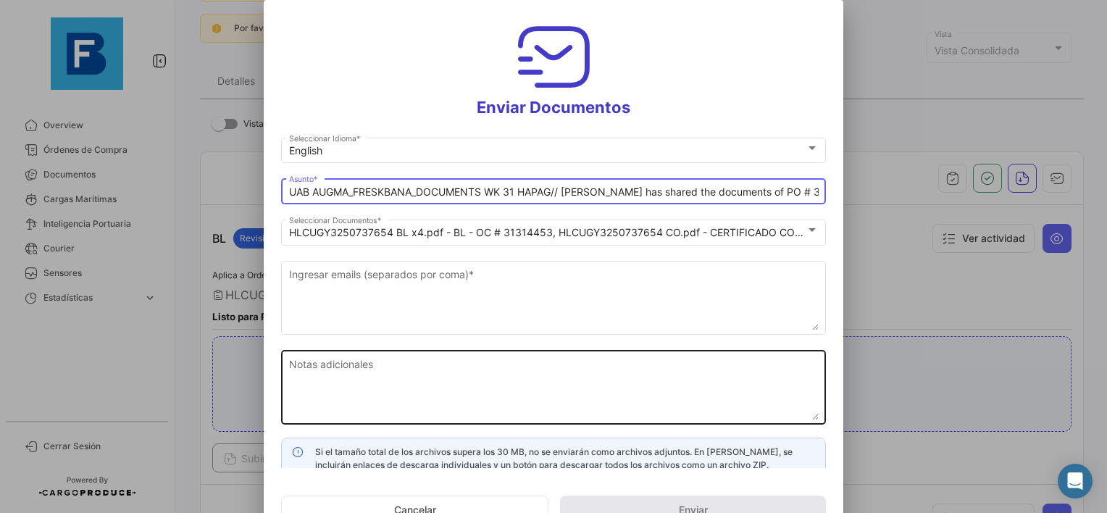
click at [377, 383] on textarea "Notas adicionales" at bounding box center [554, 388] width 530 height 64
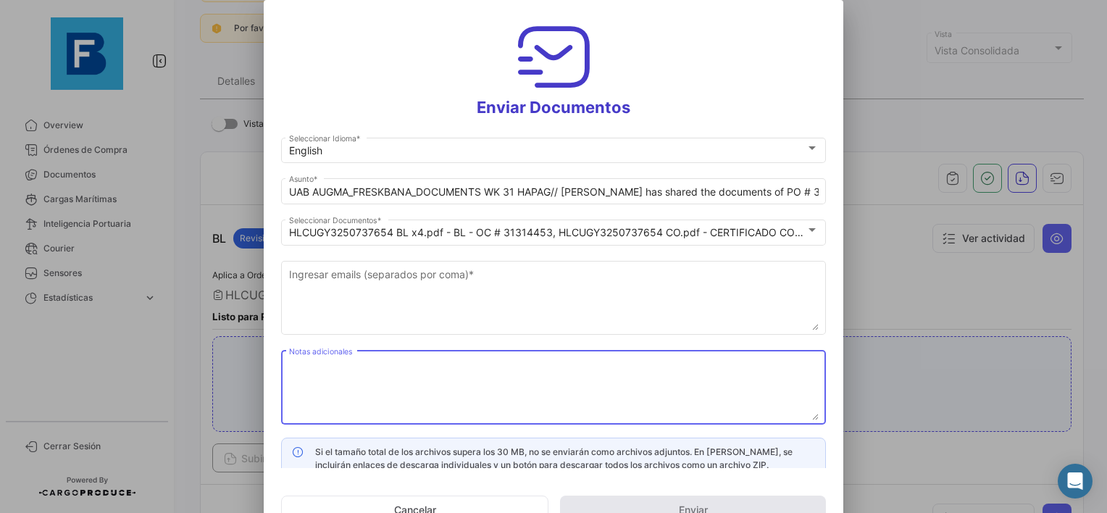
paste textarea "UAB AUGMA_FRESKBANA_DOCUMENTS WK 31 HAPAG"
type textarea "UAB AUGMA_FRESKBANA_DOCUMENTS WK 31 HAPAG"
click at [273, 344] on mat-dialog-content "English Seleccionar Idioma * UAB AUGMA_FRESKBANA_DOCUMENTS WK 31 HAPAG// [PERSO…" at bounding box center [553, 301] width 579 height 333
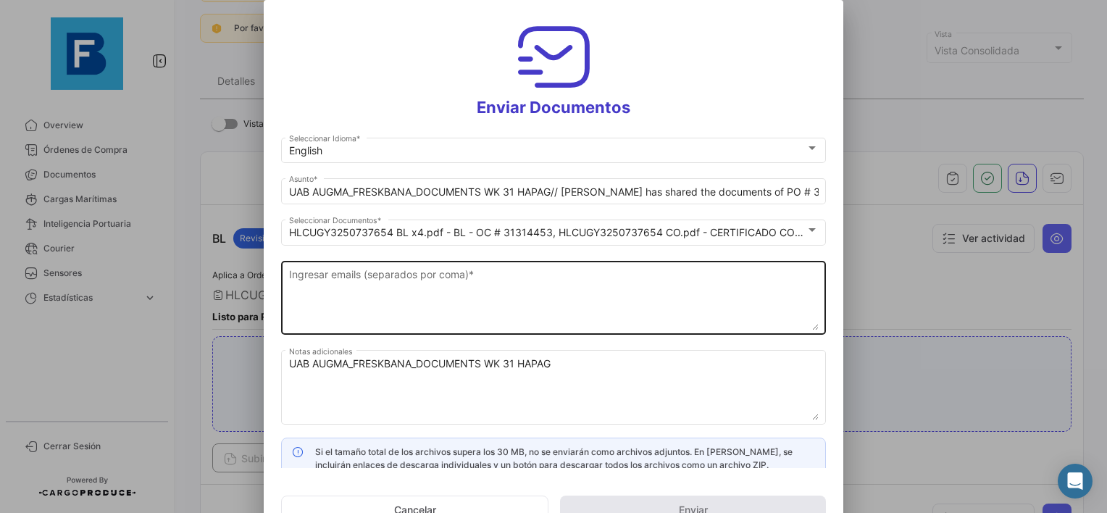
click at [376, 306] on textarea "Ingresar emails (separados por coma) *" at bounding box center [554, 299] width 530 height 64
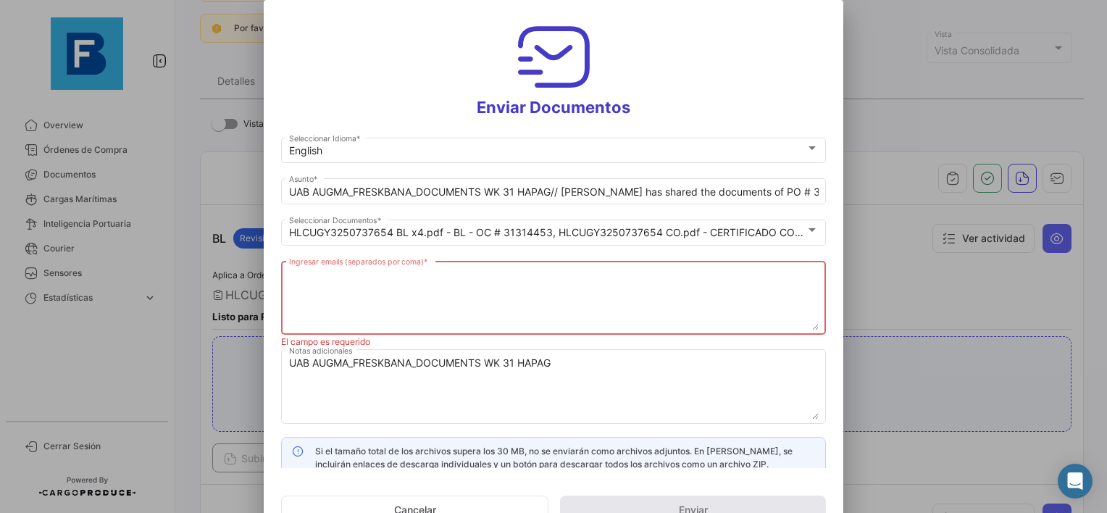
paste textarea "[EMAIL_ADDRESS][DOMAIN_NAME],[DOMAIN_NAME][EMAIL_ADDRESS][DOMAIN_NAME],[DOMAIN_…"
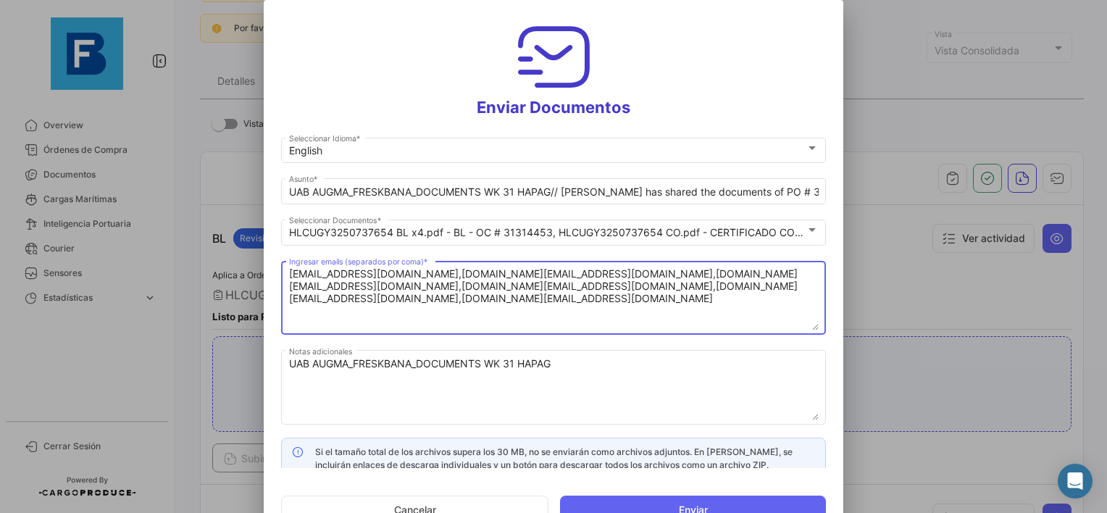
type textarea "[EMAIL_ADDRESS][DOMAIN_NAME],[DOMAIN_NAME][EMAIL_ADDRESS][DOMAIN_NAME],[DOMAIN_…"
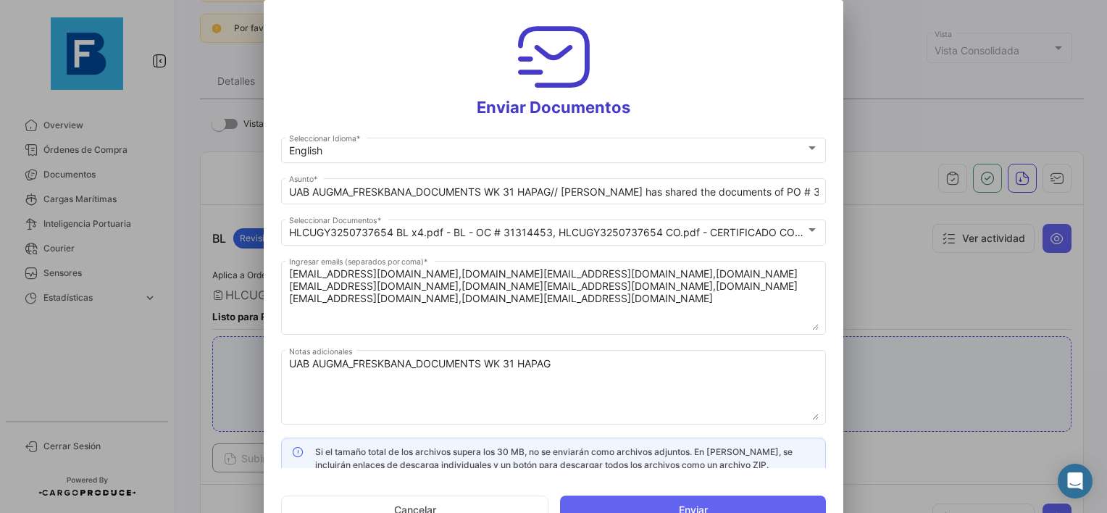
click at [275, 432] on mat-dialog-content "English Seleccionar Idioma * UAB AUGMA_FRESKBANA_DOCUMENTS WK 31 HAPAG// [PERSO…" at bounding box center [553, 301] width 579 height 333
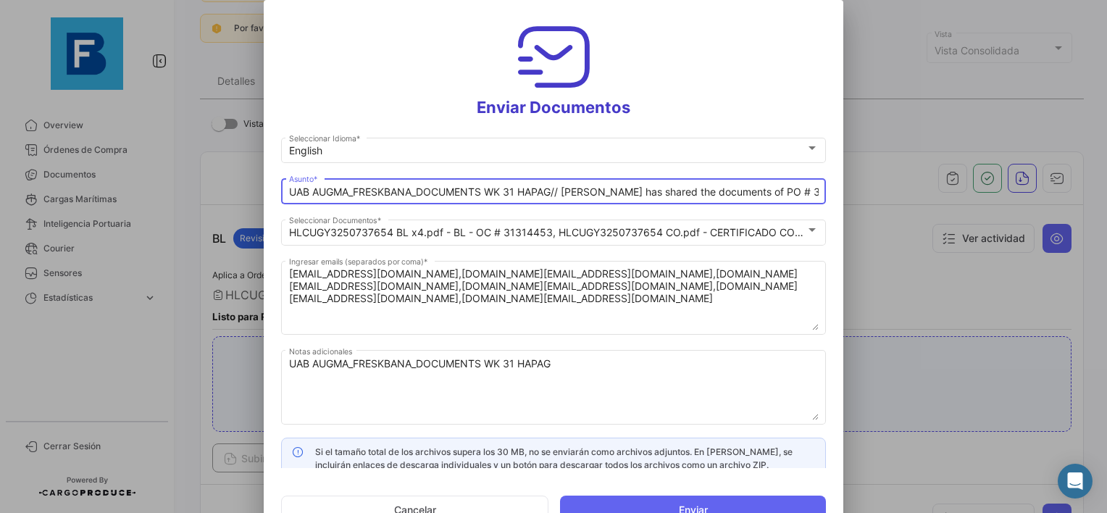
click at [514, 194] on input "UAB AUGMA_FRESKBANA_DOCUMENTS WK 31 HAPAG// [PERSON_NAME] has shared the docume…" at bounding box center [554, 192] width 530 height 12
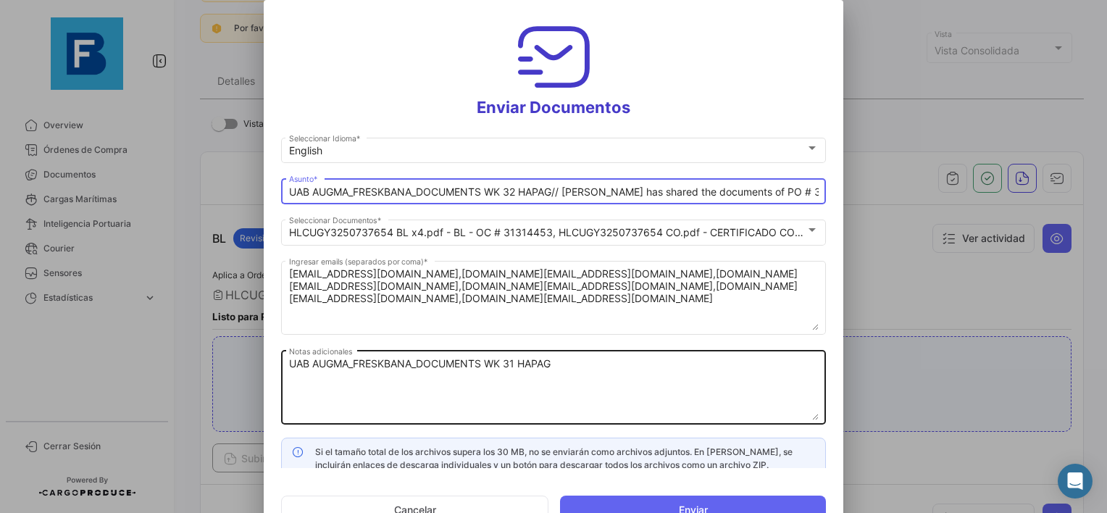
type input "UAB AUGMA_FRESKBANA_DOCUMENTS WK 32 HAPAG// [PERSON_NAME] has shared the docume…"
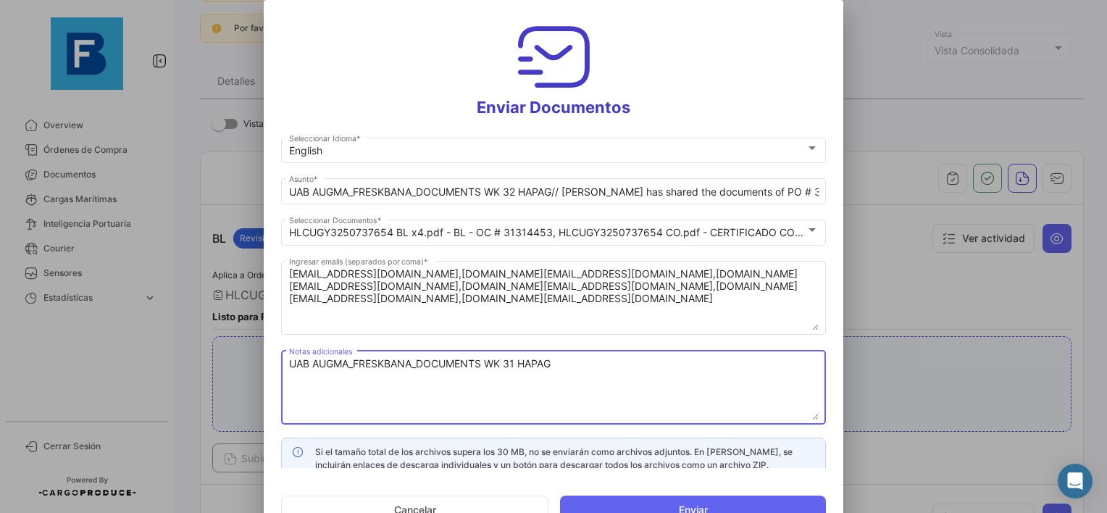
drag, startPoint x: 511, startPoint y: 365, endPoint x: 600, endPoint y: 406, distance: 97.5
click at [512, 365] on textarea "UAB AUGMA_FRESKBANA_DOCUMENTS WK 31 HAPAG" at bounding box center [554, 388] width 530 height 64
click at [543, 367] on textarea "UAB AUGMA_FRESKBANA_DOCUMENTS WK 32 HAPAG" at bounding box center [554, 388] width 530 height 64
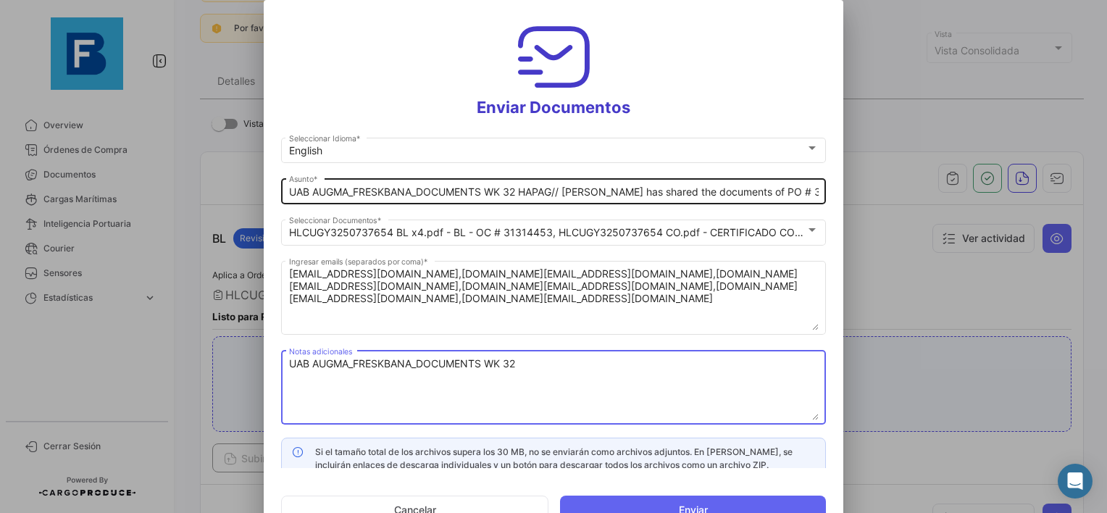
type textarea "UAB AUGMA_FRESKBANA_DOCUMENTS WK 32"
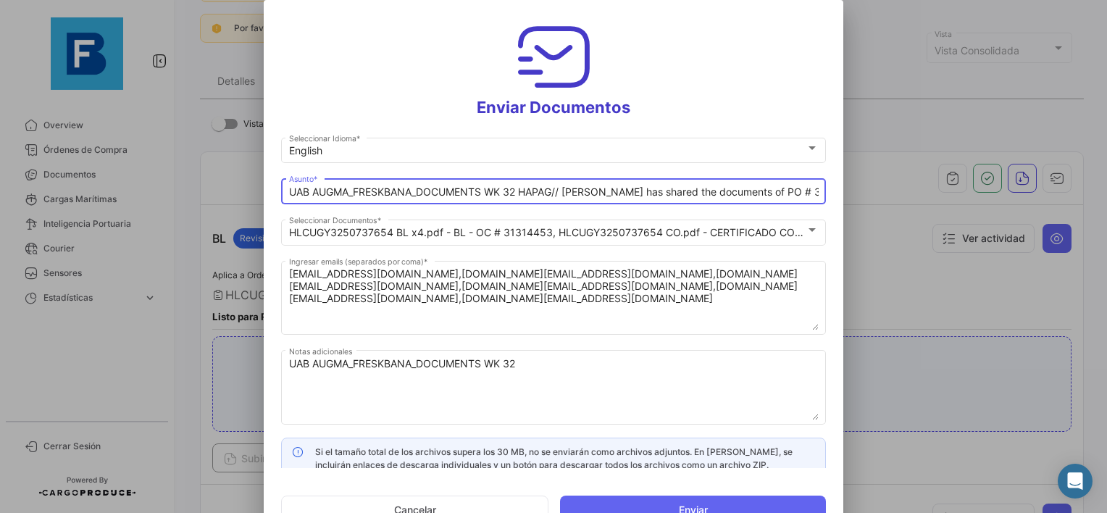
click at [540, 187] on input "UAB AUGMA_FRESKBANA_DOCUMENTS WK 32 HAPAG// [PERSON_NAME] has shared the docume…" at bounding box center [554, 192] width 530 height 12
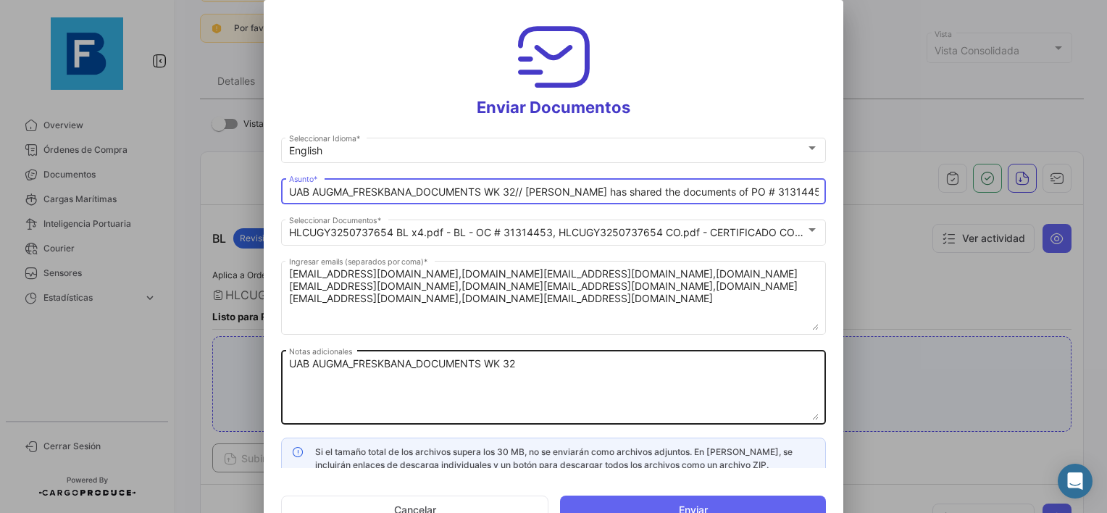
type input "UAB AUGMA_FRESKBANA_DOCUMENTS WK 32// [PERSON_NAME] has shared the documents of…"
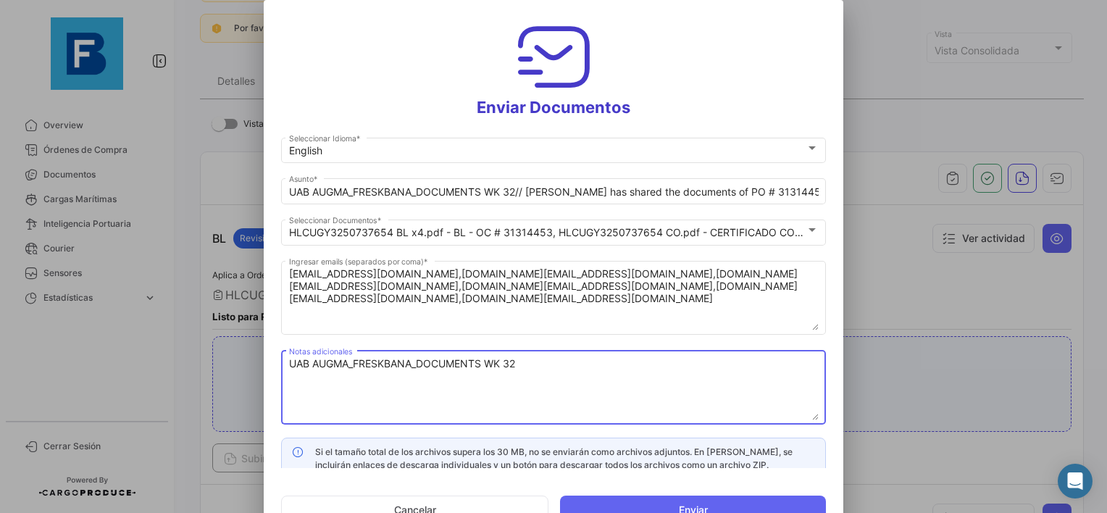
click at [593, 380] on textarea "UAB AUGMA_FRESKBANA_DOCUMENTS WK 32" at bounding box center [554, 388] width 530 height 64
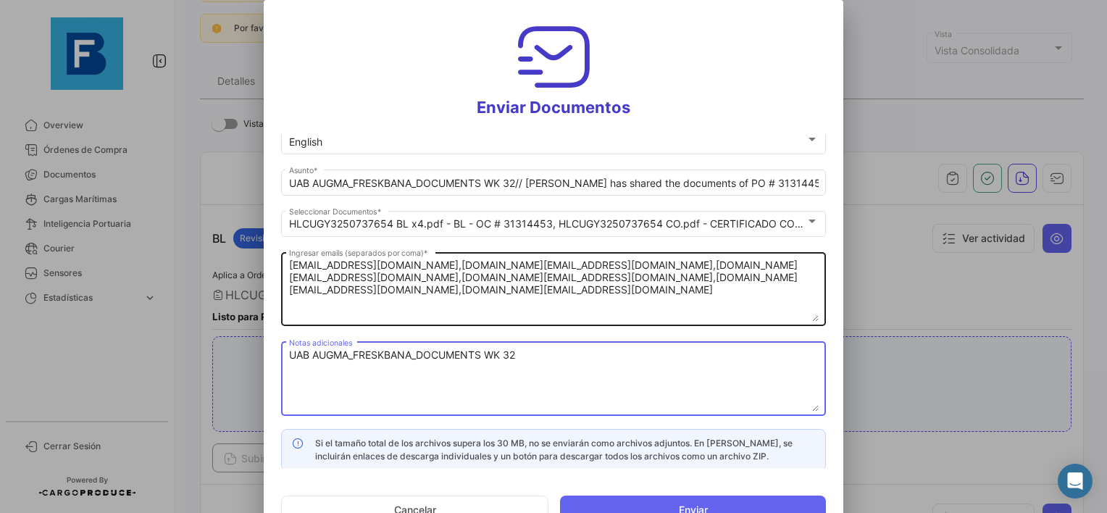
scroll to position [11, 0]
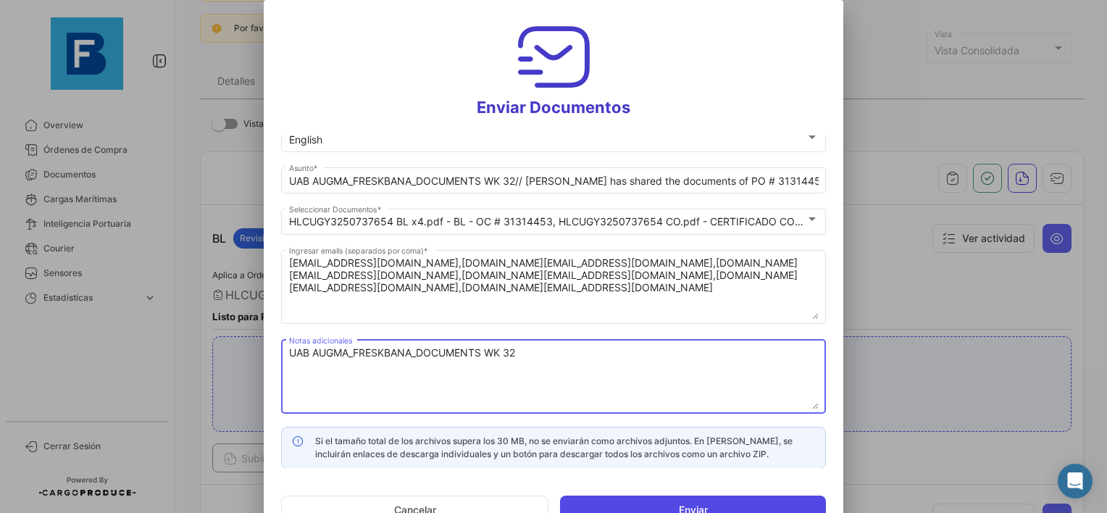
click at [730, 499] on button "Enviar" at bounding box center [693, 509] width 266 height 29
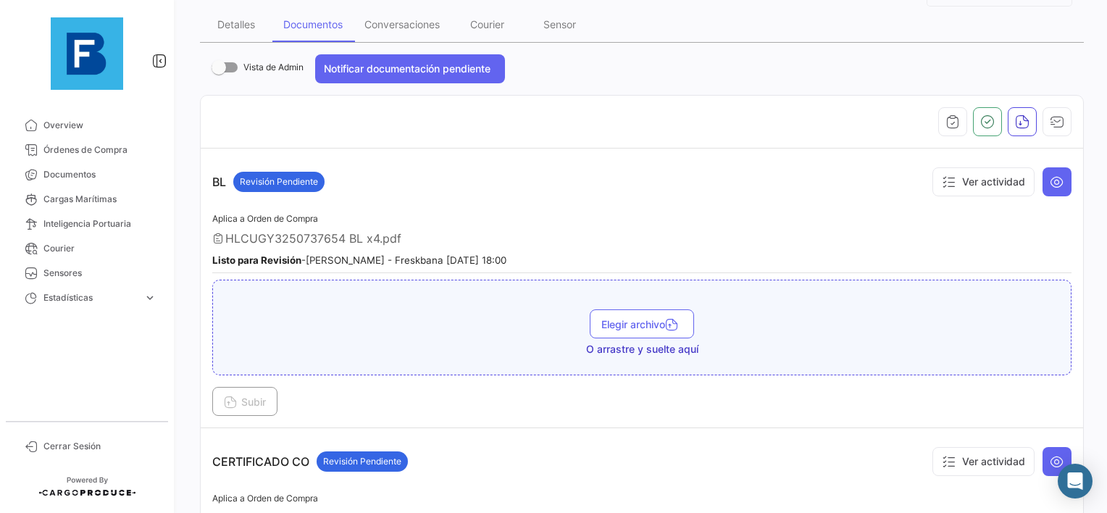
scroll to position [290, 0]
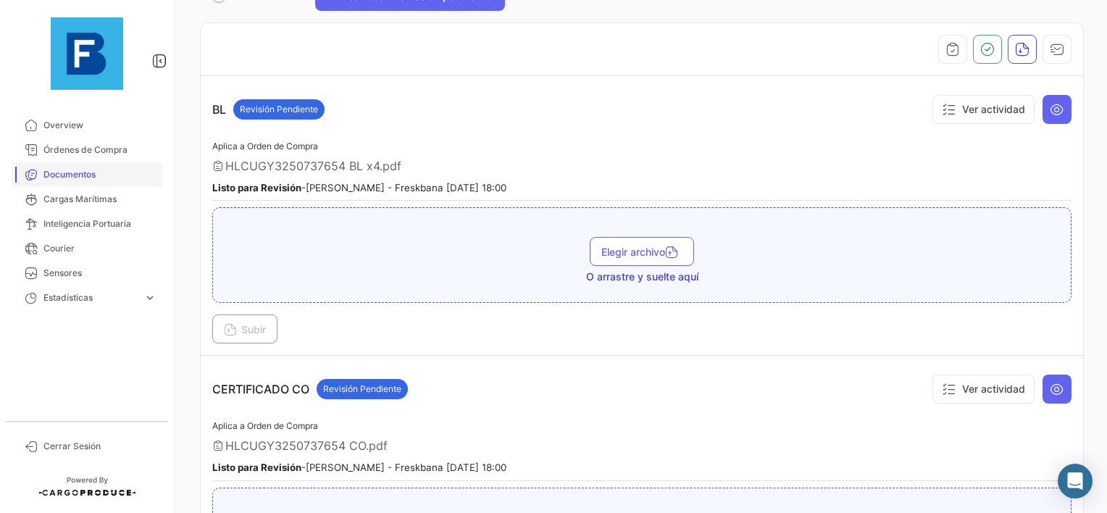
click at [105, 170] on span "Documentos" at bounding box center [99, 174] width 113 height 13
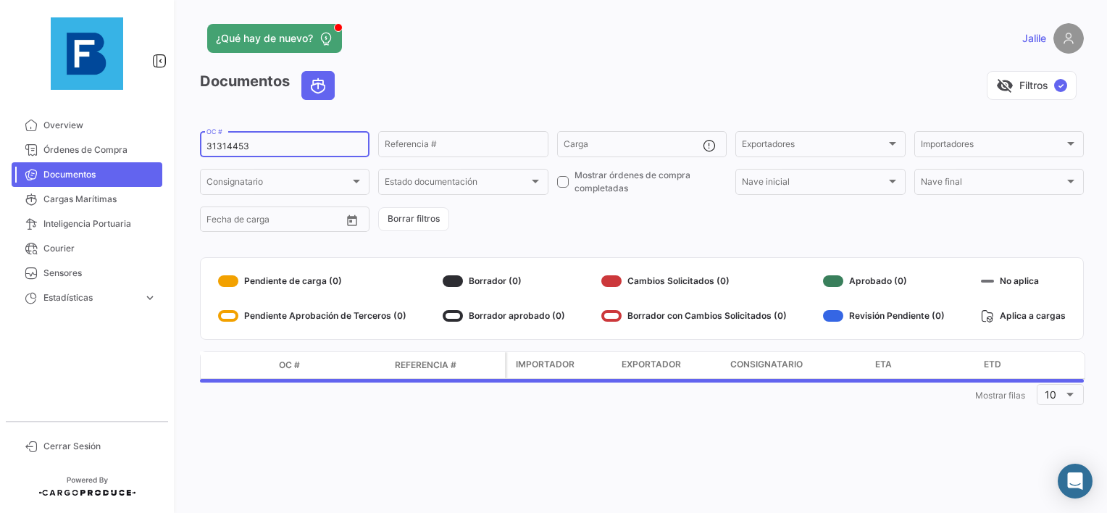
click at [241, 149] on input "31314453" at bounding box center [284, 146] width 156 height 10
paste input "257797329"
type input "257797329"
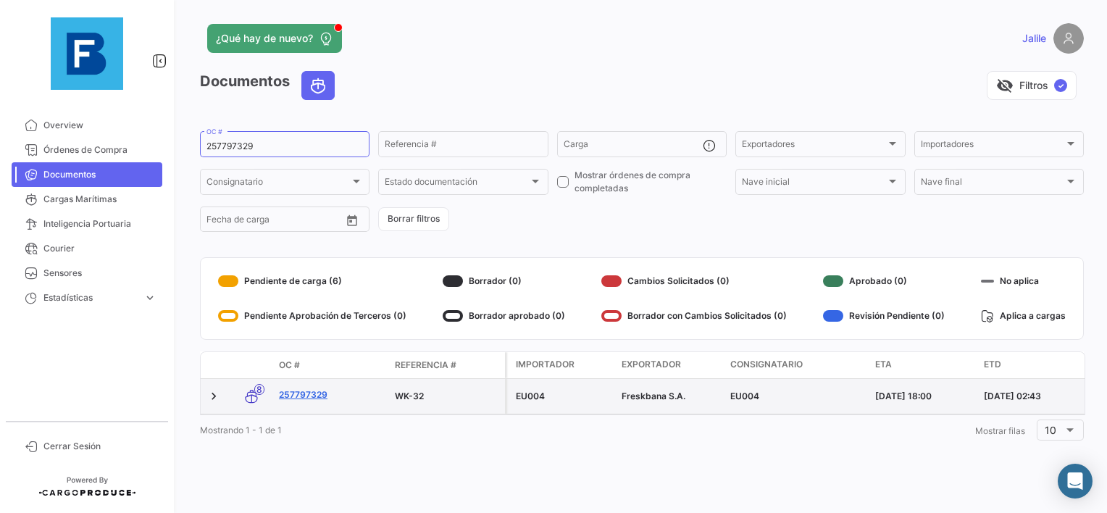
click at [310, 397] on link "257797329" at bounding box center [331, 394] width 104 height 13
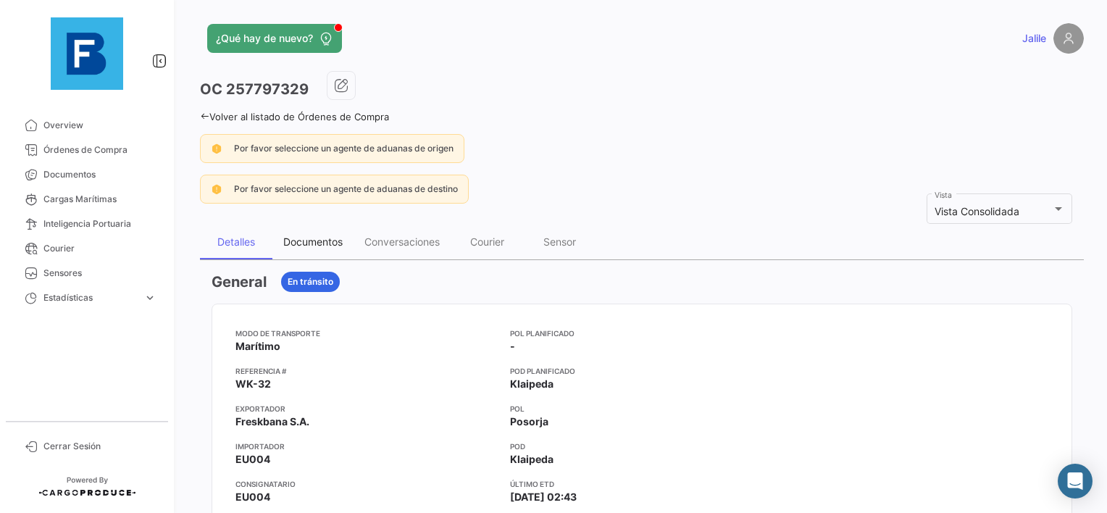
click at [301, 235] on div "Documentos" at bounding box center [312, 241] width 59 height 12
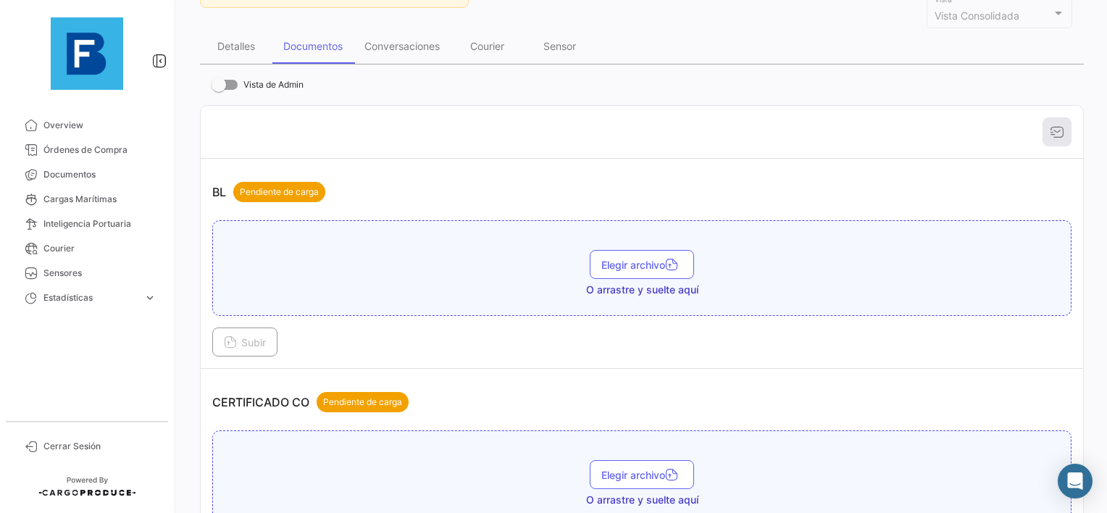
scroll to position [217, 0]
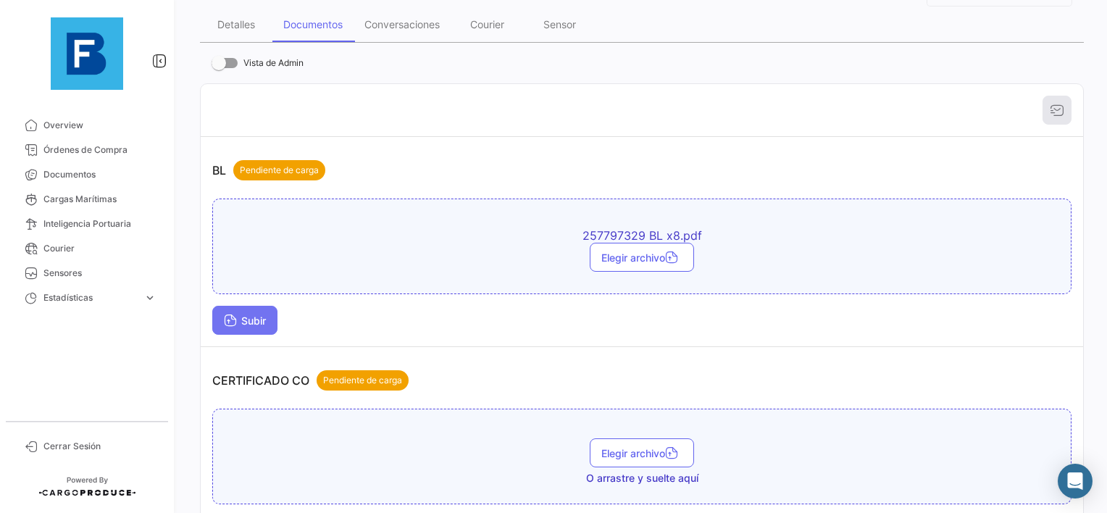
click at [240, 317] on span "Subir" at bounding box center [245, 320] width 42 height 12
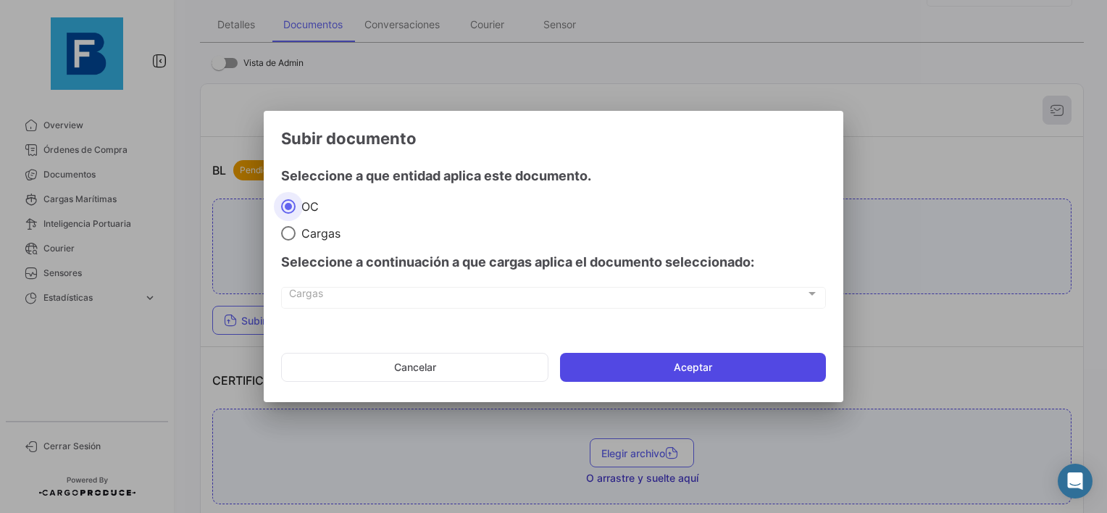
click at [581, 371] on button "Aceptar" at bounding box center [693, 367] width 266 height 29
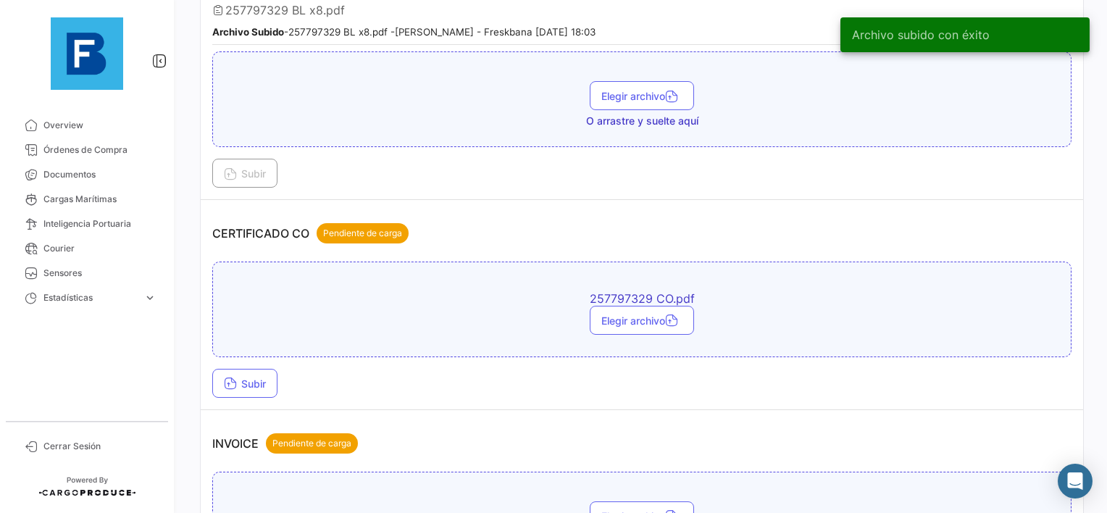
scroll to position [435, 0]
click at [261, 377] on span "Subir" at bounding box center [245, 383] width 42 height 12
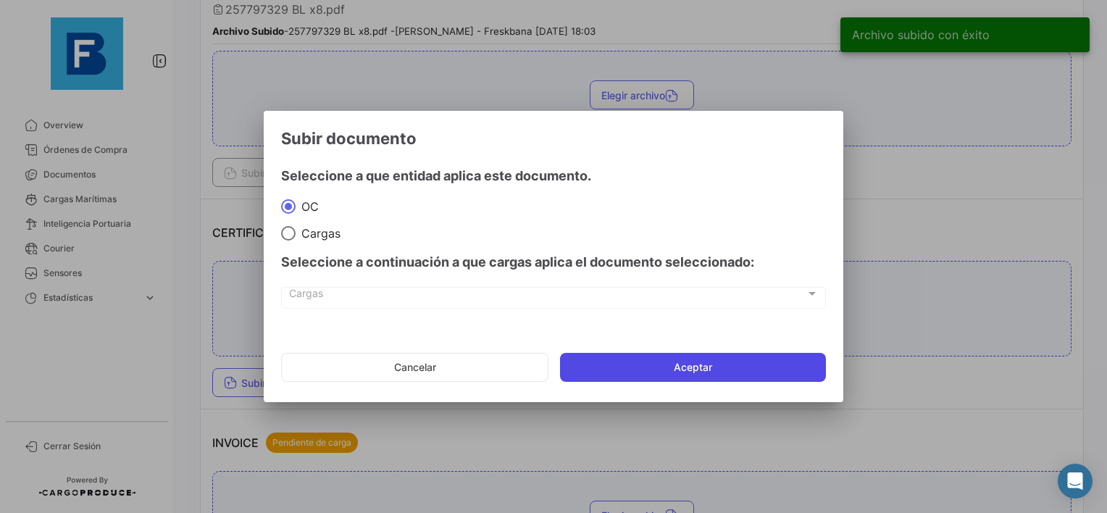
click at [687, 357] on button "Aceptar" at bounding box center [693, 367] width 266 height 29
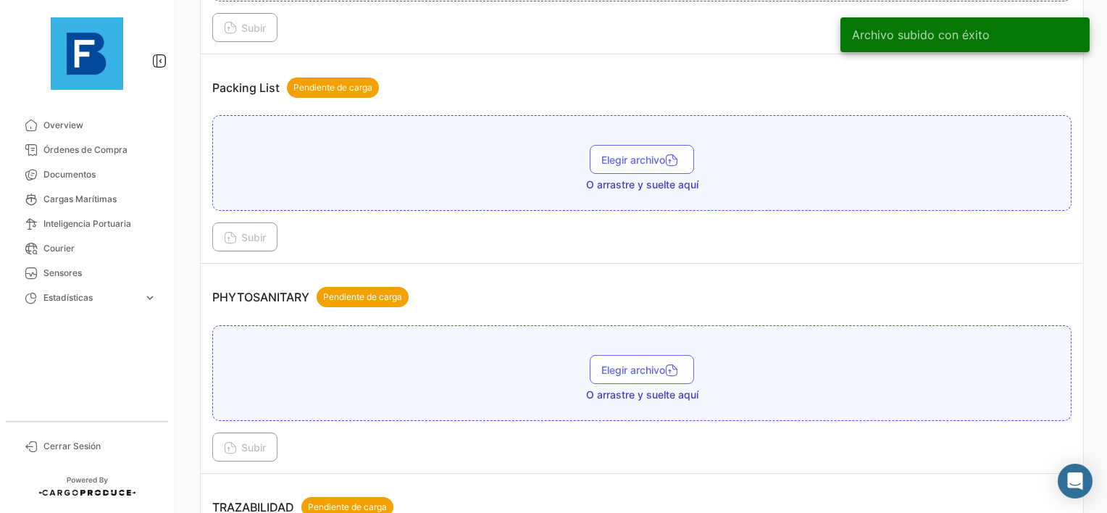
scroll to position [1087, 0]
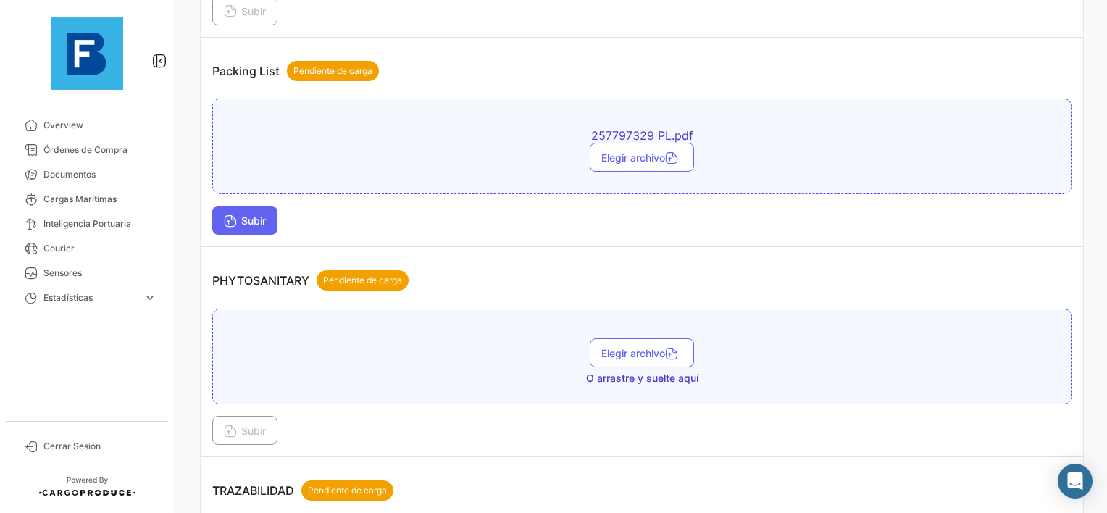
click at [240, 214] on span "Subir" at bounding box center [245, 220] width 42 height 12
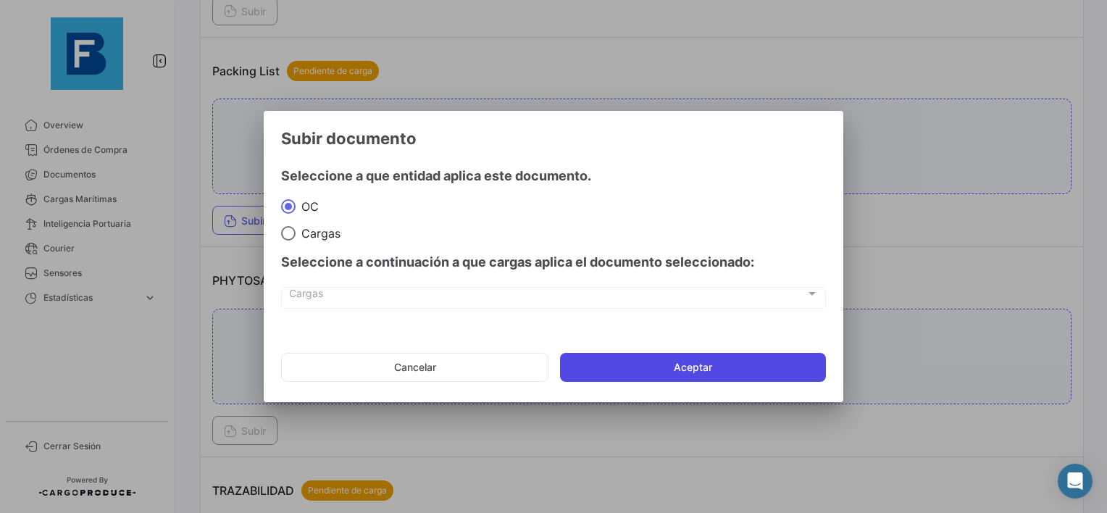
drag, startPoint x: 648, startPoint y: 351, endPoint x: 648, endPoint y: 359, distance: 8.7
click at [648, 353] on mat-dialog-actions "Cancelar Aceptar" at bounding box center [553, 367] width 545 height 49
click at [642, 368] on button "Aceptar" at bounding box center [693, 367] width 266 height 29
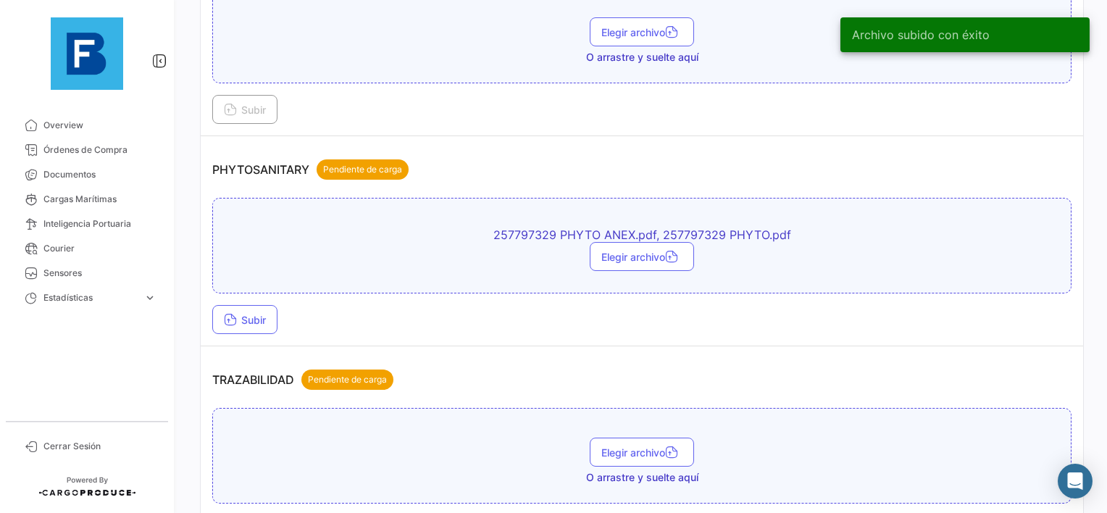
scroll to position [1304, 0]
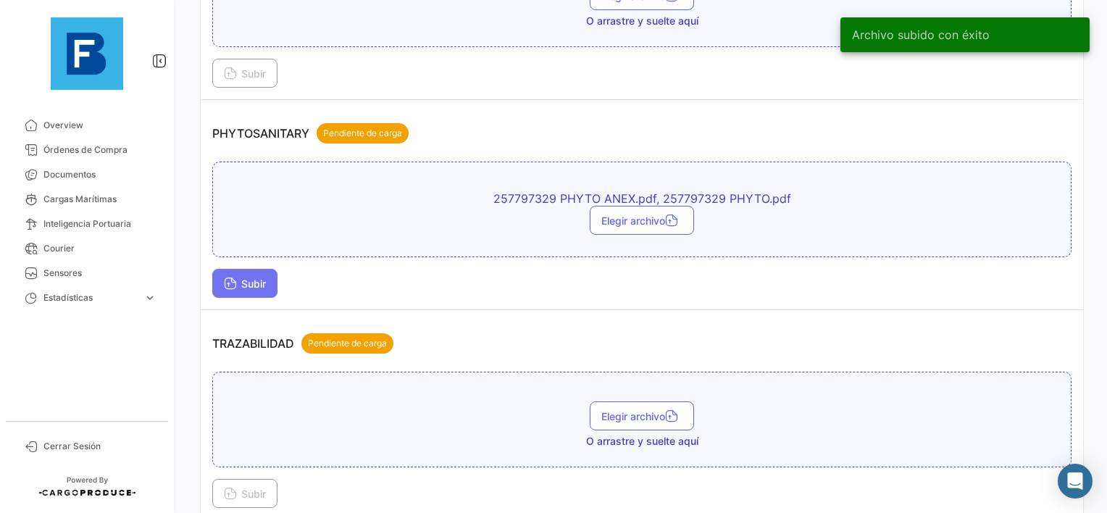
click at [232, 278] on icon at bounding box center [230, 284] width 13 height 13
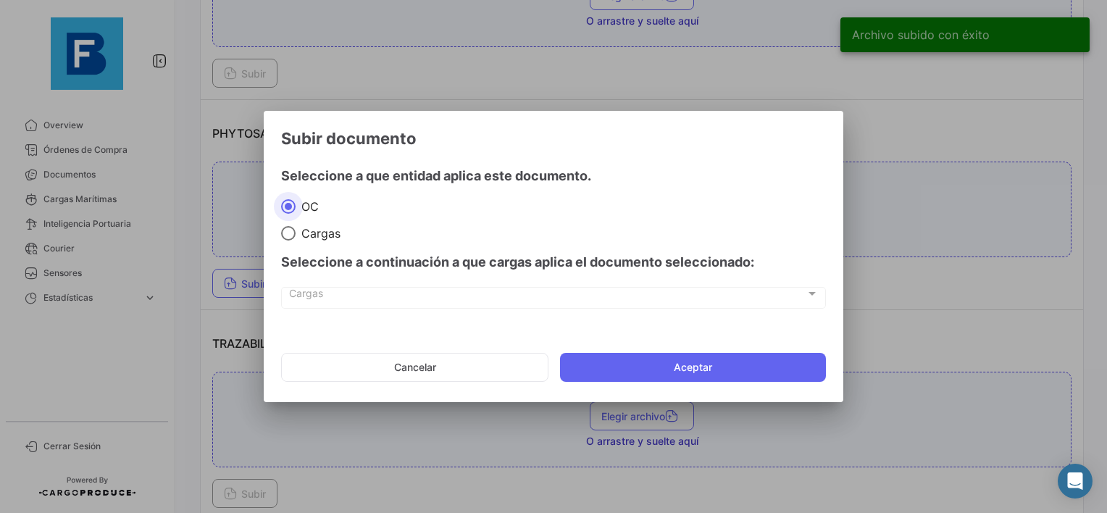
click at [650, 389] on mat-dialog-actions "Cancelar Aceptar" at bounding box center [553, 367] width 545 height 49
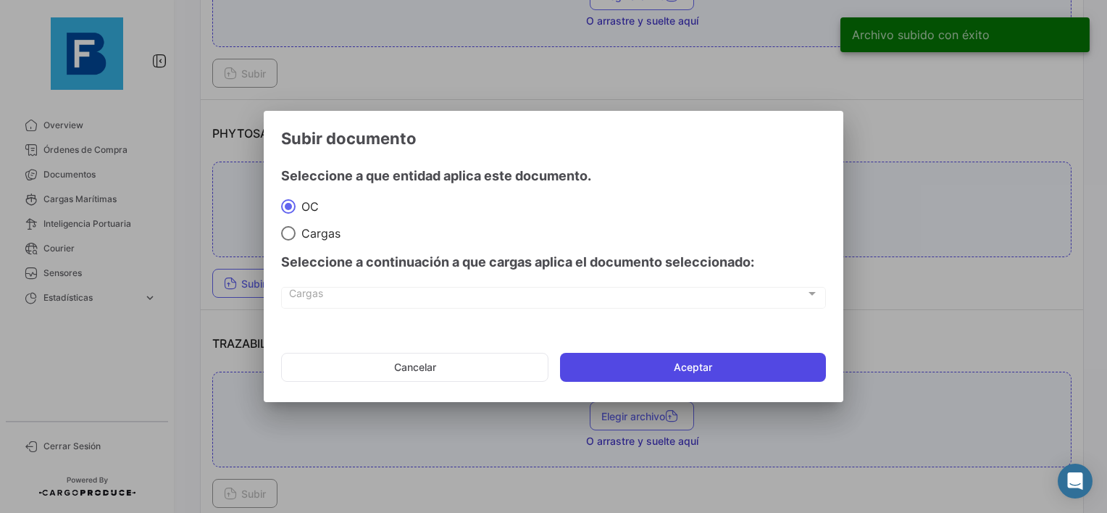
click at [655, 372] on button "Aceptar" at bounding box center [693, 367] width 266 height 29
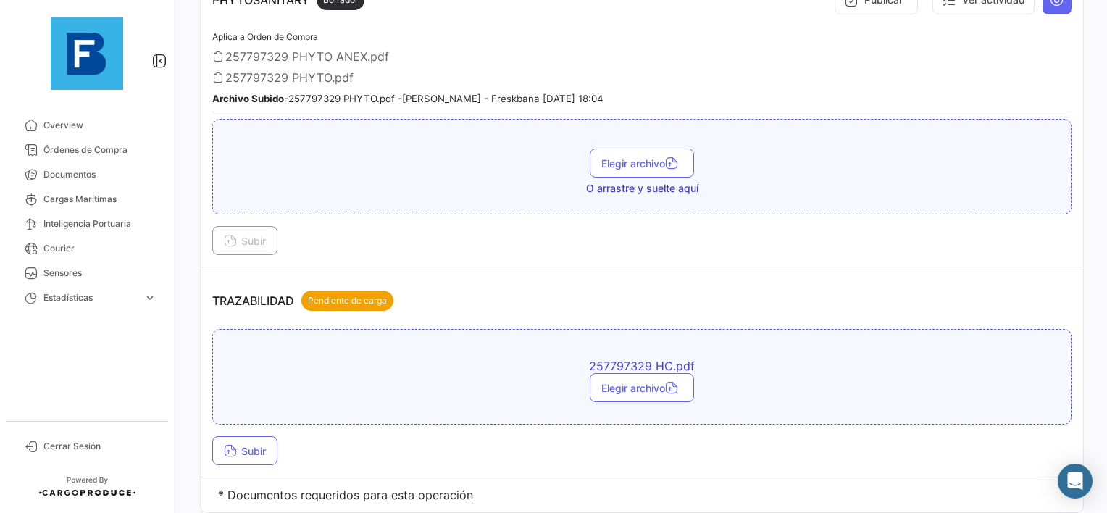
scroll to position [1469, 0]
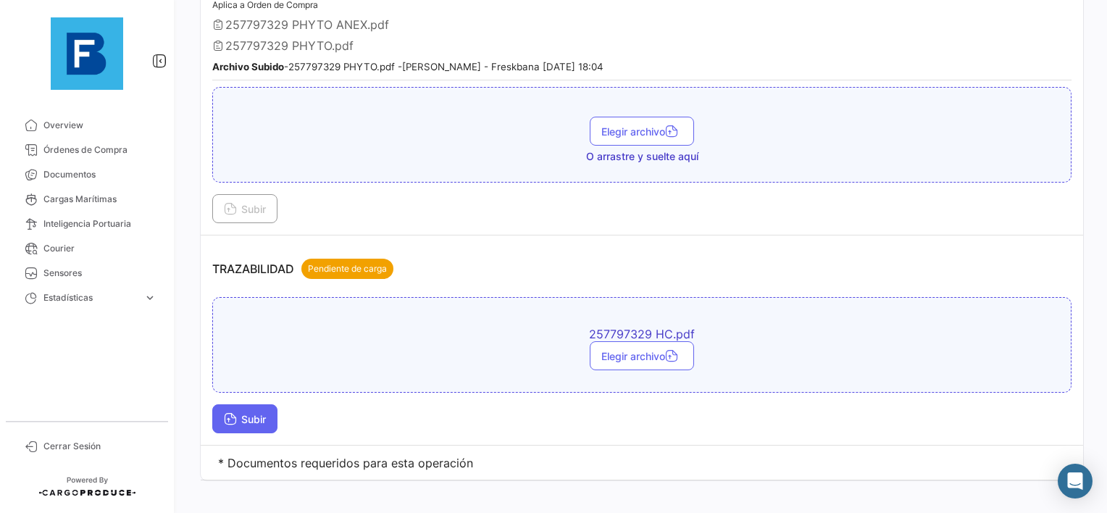
click at [237, 413] on span "Subir" at bounding box center [245, 419] width 42 height 12
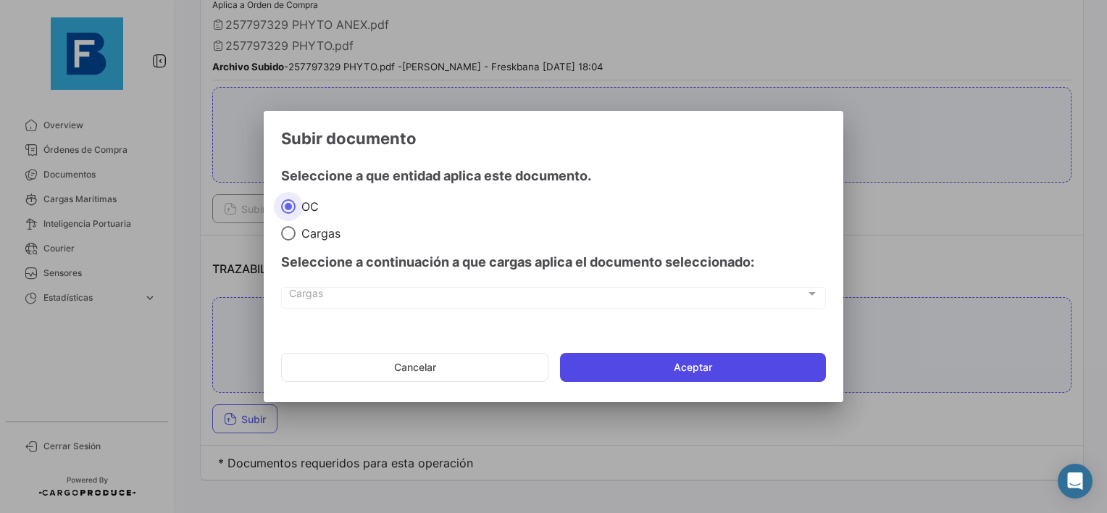
click at [635, 362] on button "Aceptar" at bounding box center [693, 367] width 266 height 29
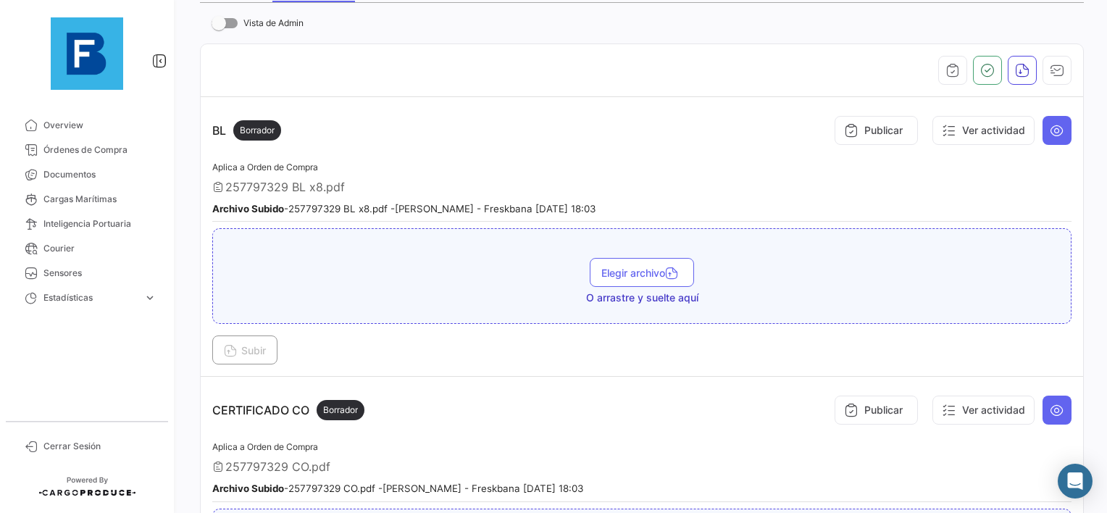
scroll to position [88, 0]
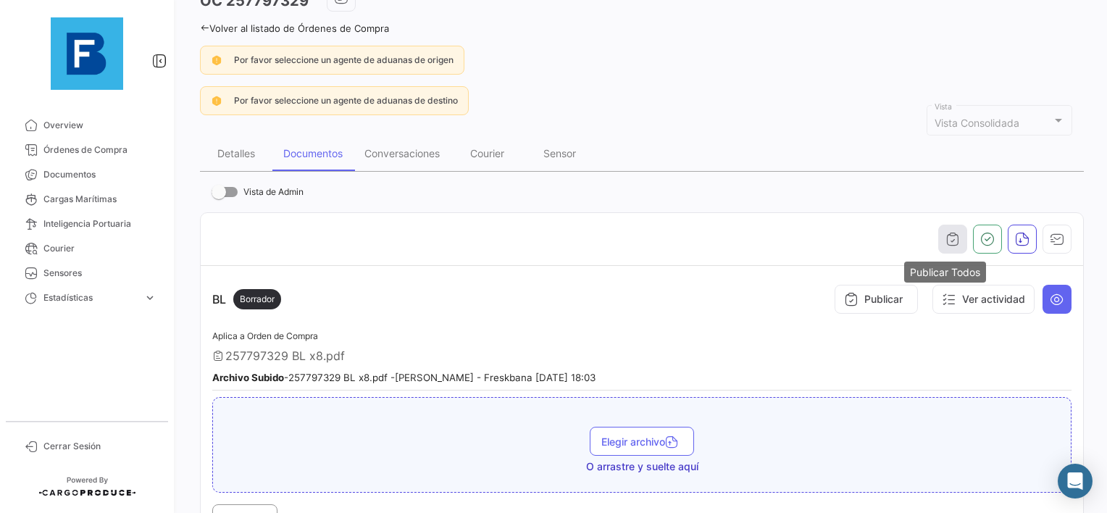
click at [945, 236] on icon "button" at bounding box center [952, 239] width 14 height 14
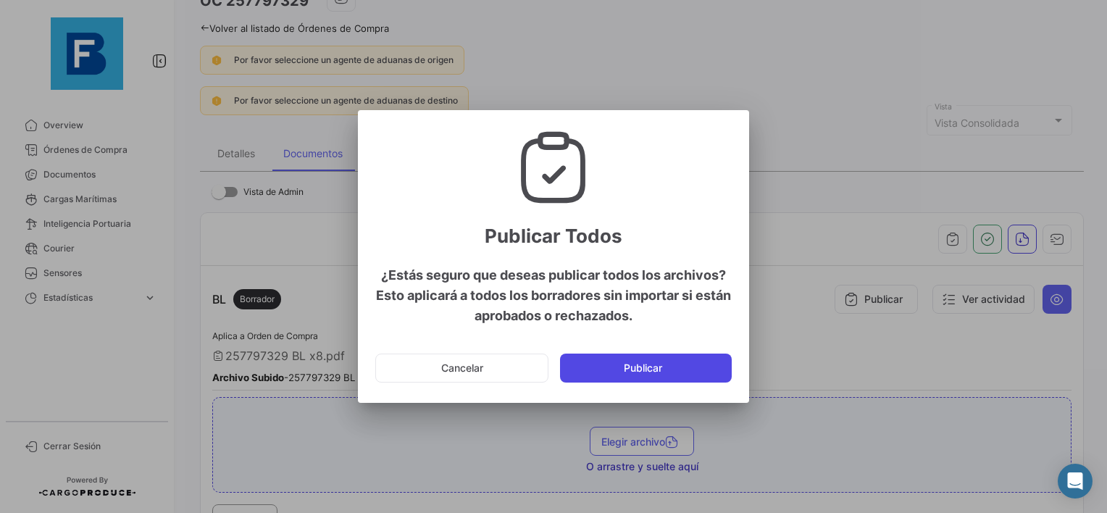
click at [642, 372] on button "Publicar" at bounding box center [646, 367] width 172 height 29
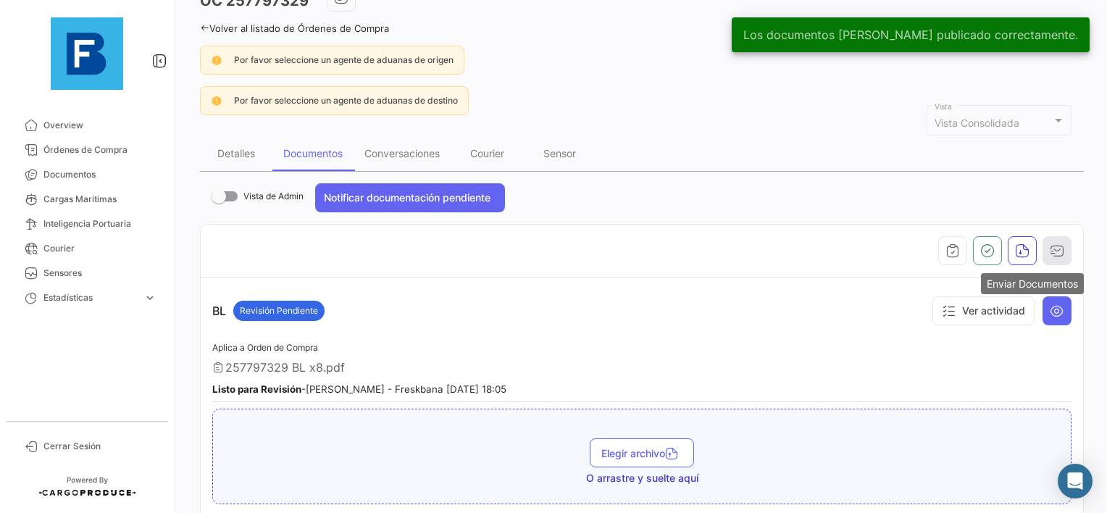
click at [1058, 246] on button "button" at bounding box center [1056, 250] width 29 height 29
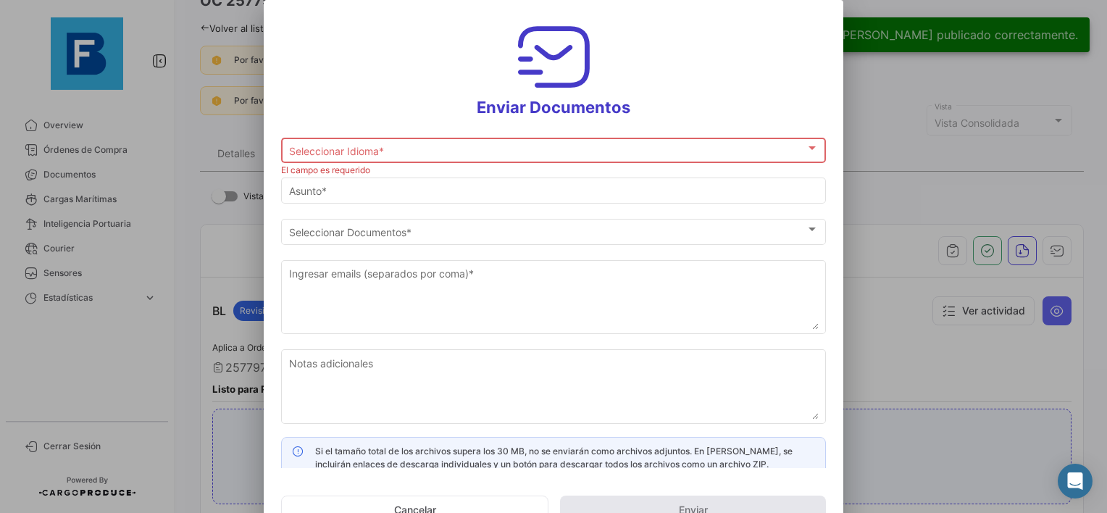
click at [528, 159] on div "Seleccionar Idioma * Seleccionar Idioma *" at bounding box center [554, 149] width 530 height 28
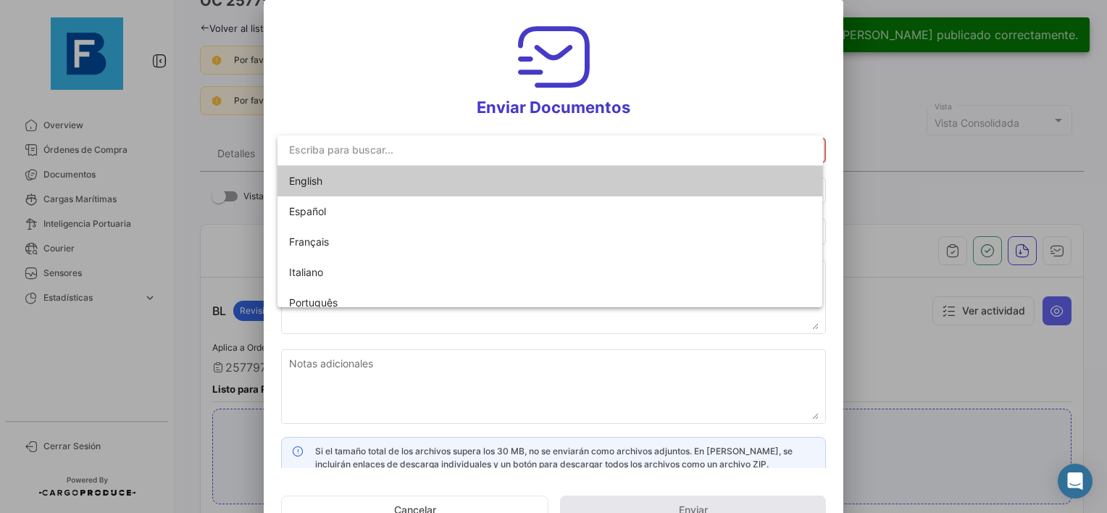
click at [403, 181] on span "English" at bounding box center [390, 181] width 203 height 30
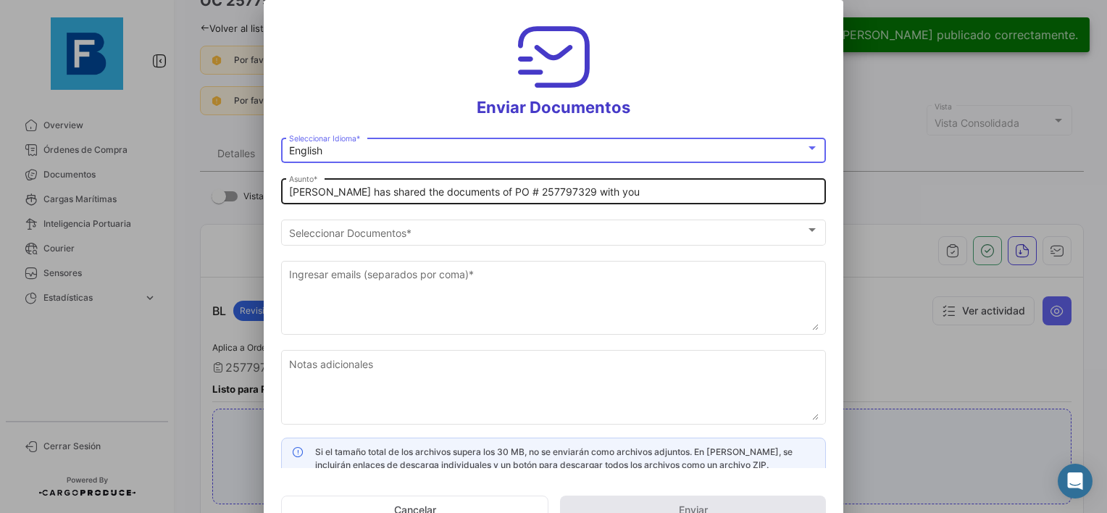
click at [289, 193] on input "[PERSON_NAME] has shared the documents of PO # 257797329 with you" at bounding box center [554, 192] width 530 height 12
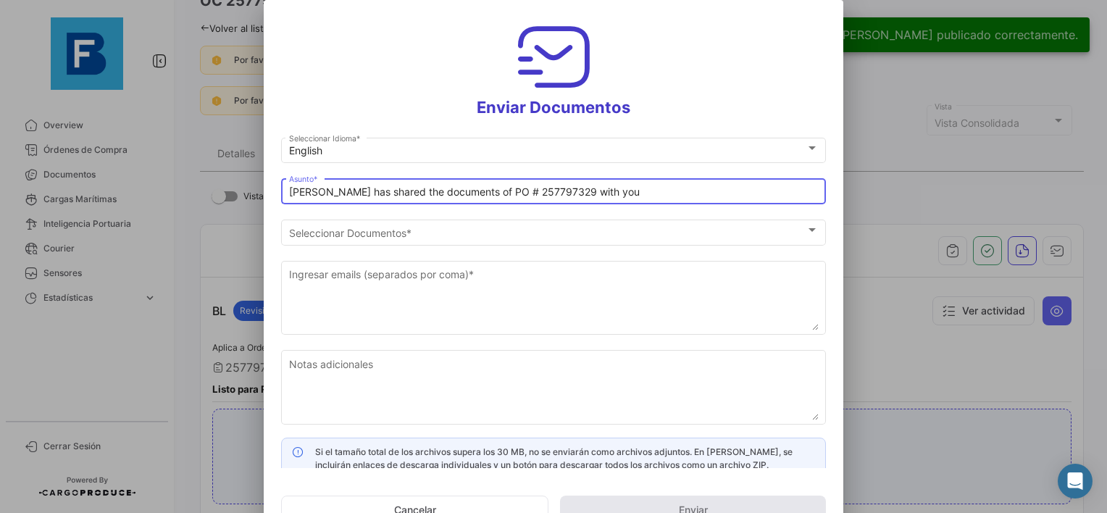
paste input "UAB AUGMA_FRESKBANA_DOCUMENTS WK 32"
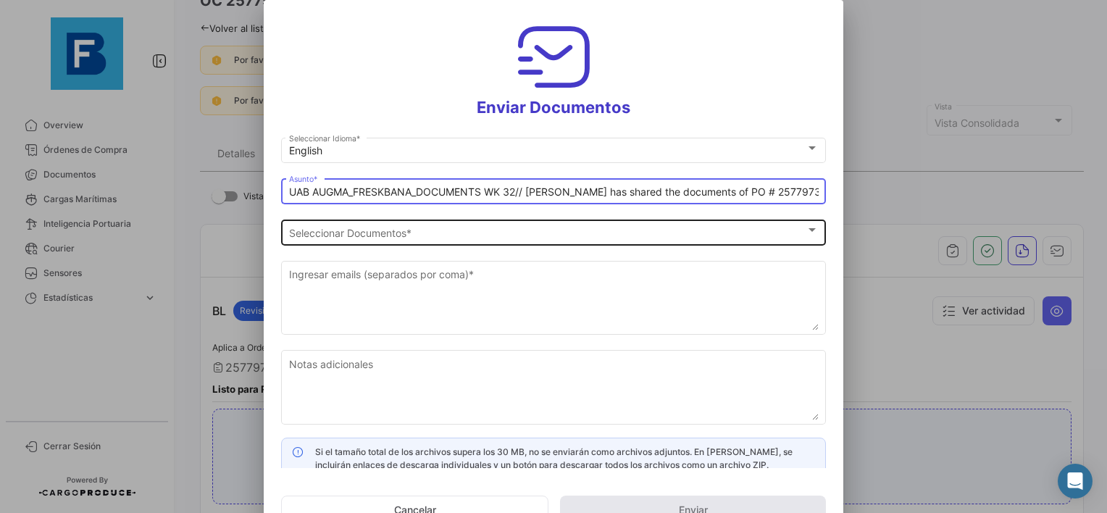
type input "UAB AUGMA_FRESKBANA_DOCUMENTS WK 32// [PERSON_NAME] has shared the documents of…"
click at [313, 240] on div "Seleccionar Documentos Seleccionar Documentos *" at bounding box center [554, 231] width 530 height 28
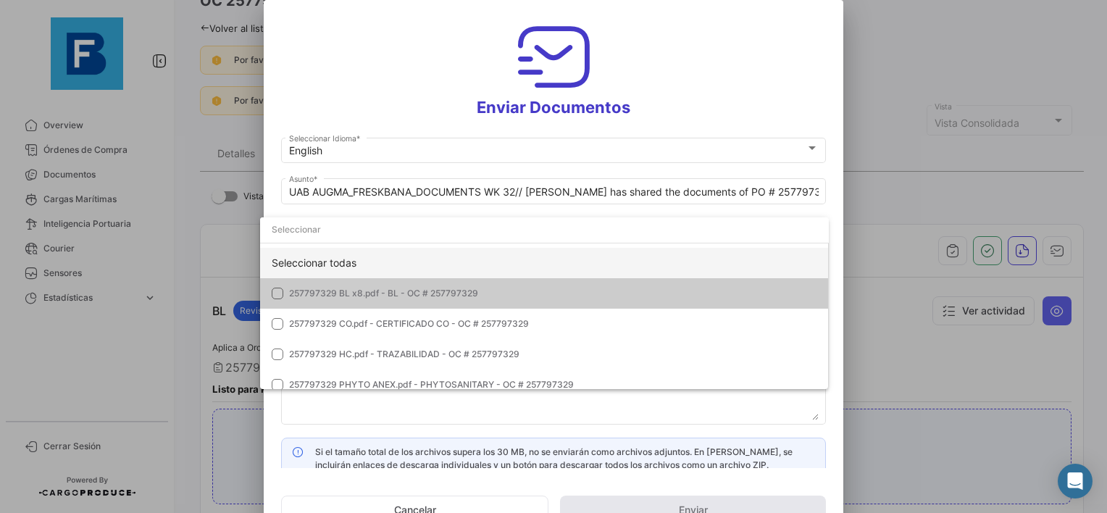
click at [327, 258] on div "Seleccionar todas" at bounding box center [544, 263] width 569 height 30
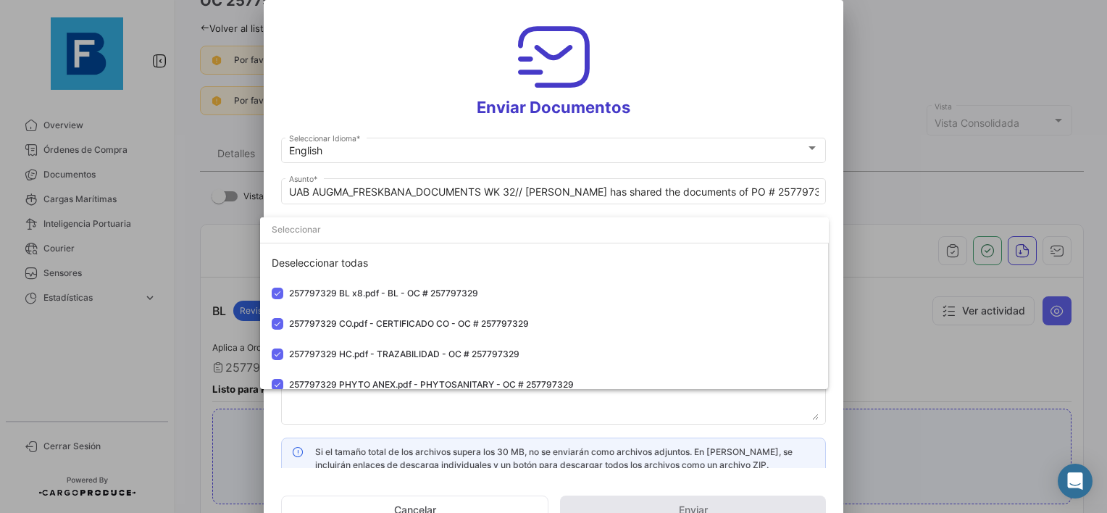
click at [309, 414] on div at bounding box center [553, 256] width 1107 height 513
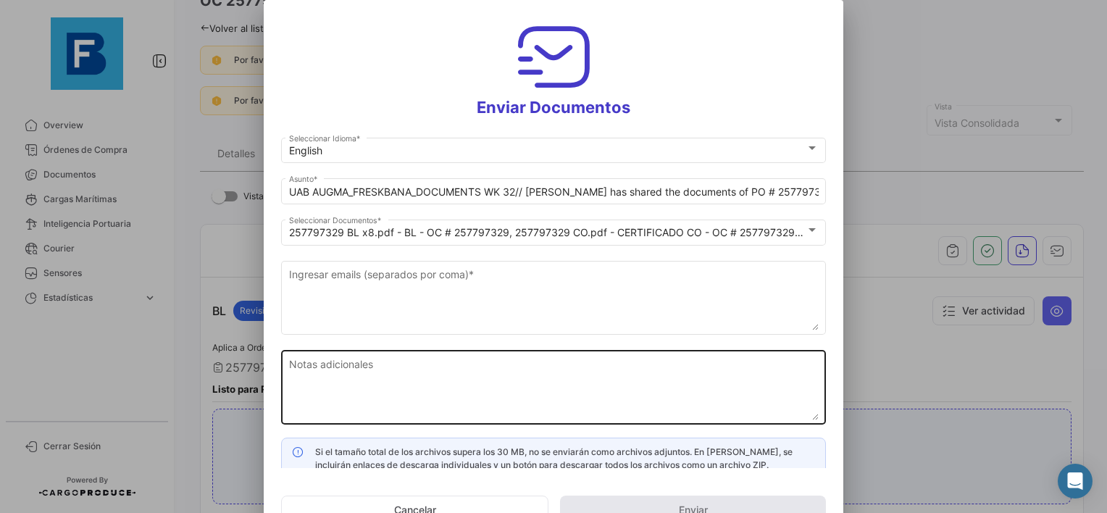
click at [323, 385] on textarea "Notas adicionales" at bounding box center [554, 388] width 530 height 64
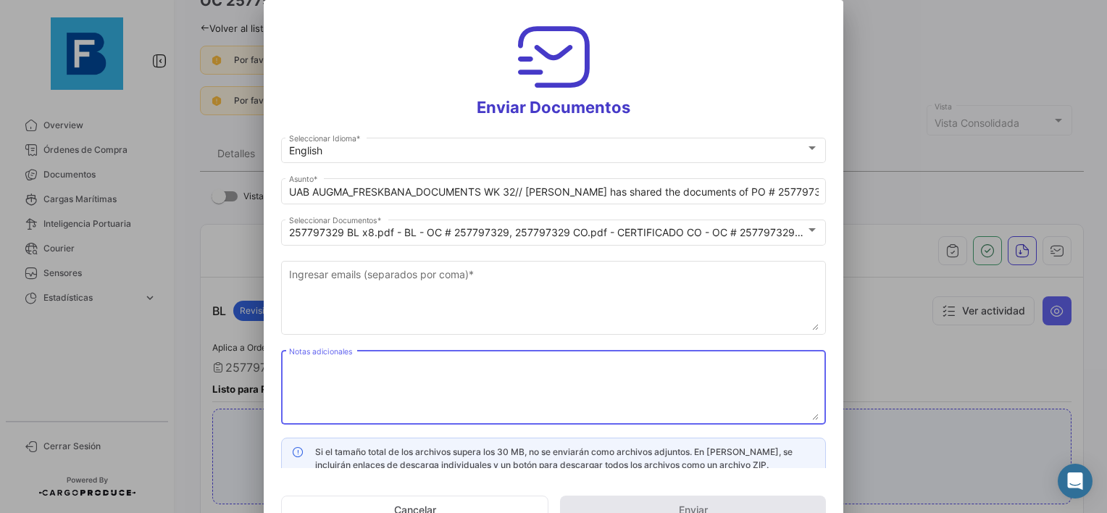
paste textarea "UAB AUGMA_FRESKBANA_DOCUMENTS WK 32"
type textarea "UAB AUGMA_FRESKBANA_DOCUMENTS WK 32"
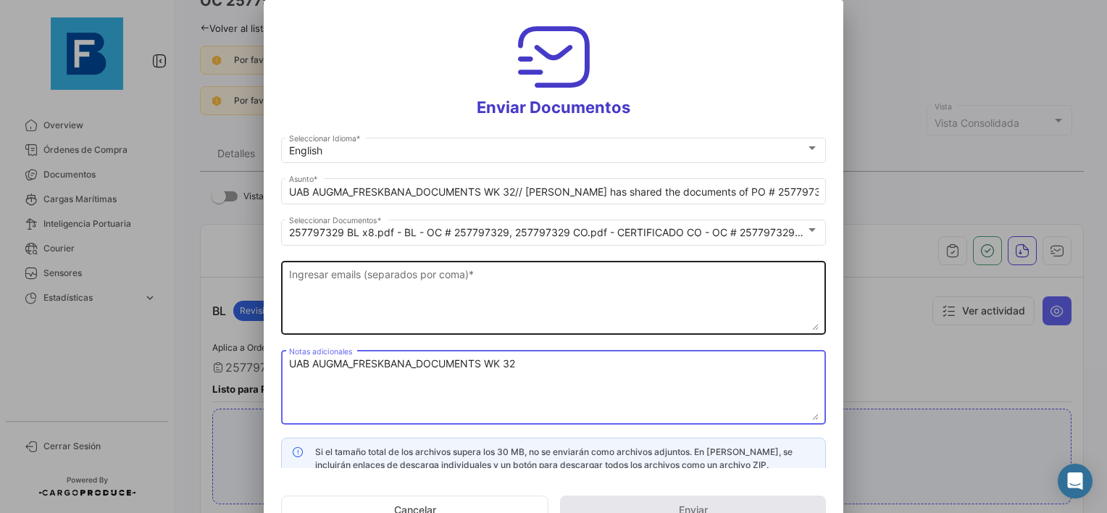
click at [359, 296] on textarea "Ingresar emails (separados por coma) *" at bounding box center [554, 299] width 530 height 64
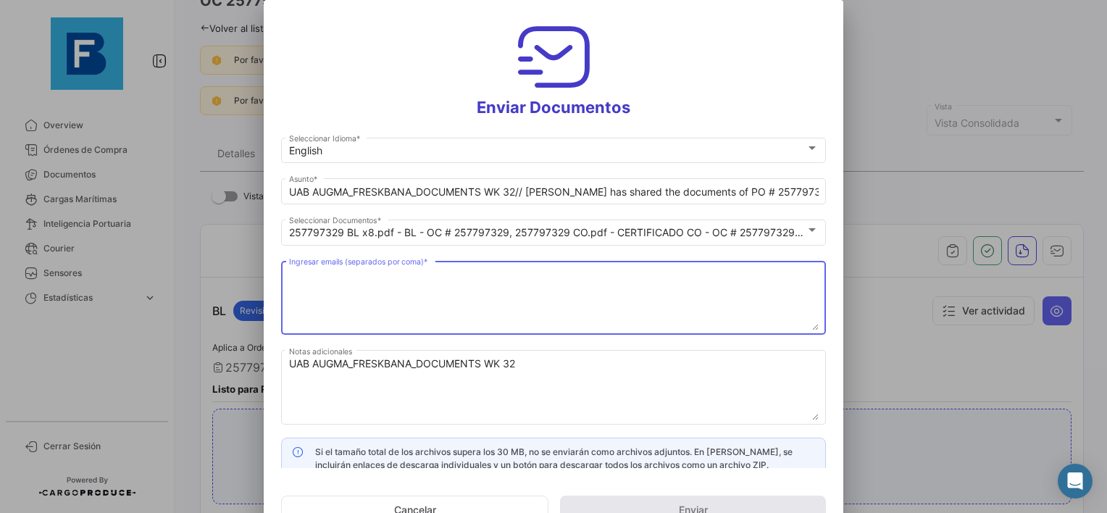
paste textarea "[EMAIL_ADDRESS][DOMAIN_NAME],[DOMAIN_NAME][EMAIL_ADDRESS][DOMAIN_NAME],[DOMAIN_…"
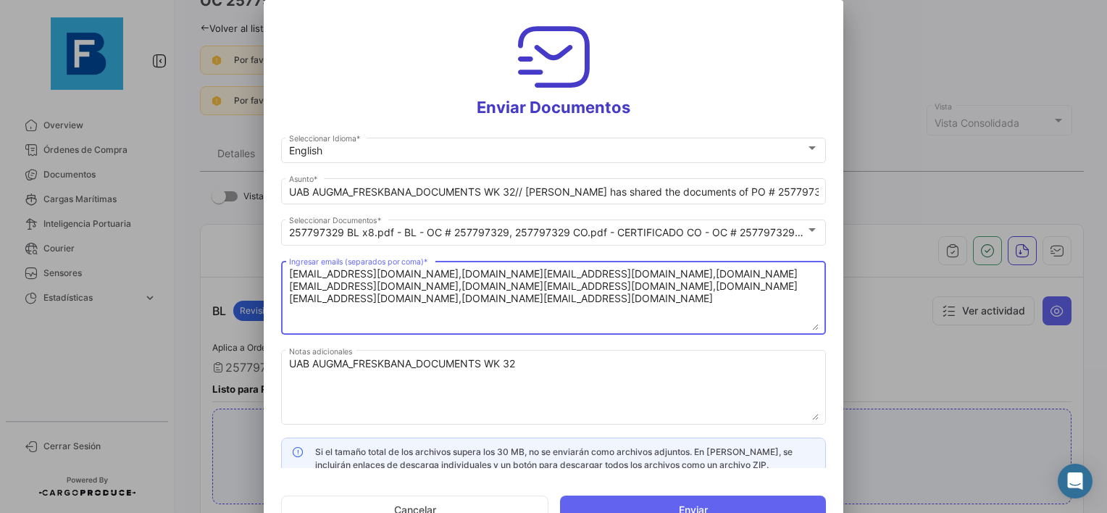
type textarea "[EMAIL_ADDRESS][DOMAIN_NAME],[DOMAIN_NAME][EMAIL_ADDRESS][DOMAIN_NAME],[DOMAIN_…"
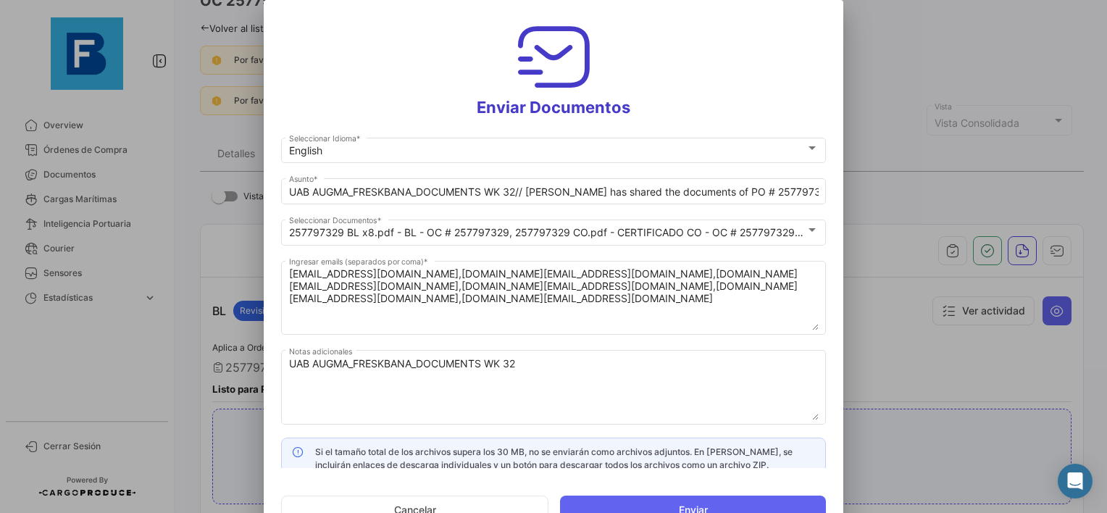
click at [358, 432] on div "UAB AUGMA_FRESKBANA_DOCUMENTS WK 32 Notas adicionales" at bounding box center [553, 392] width 545 height 85
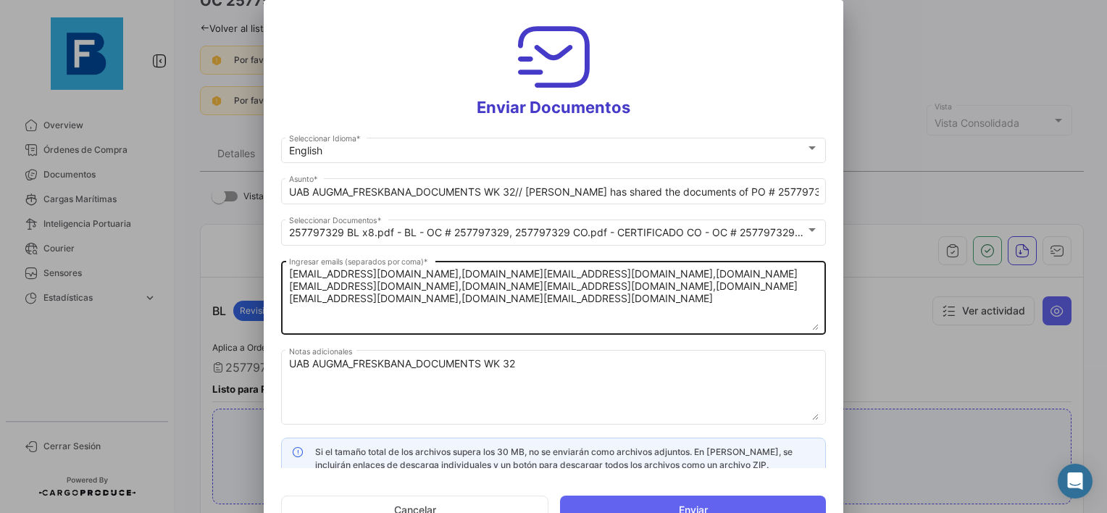
scroll to position [11, 0]
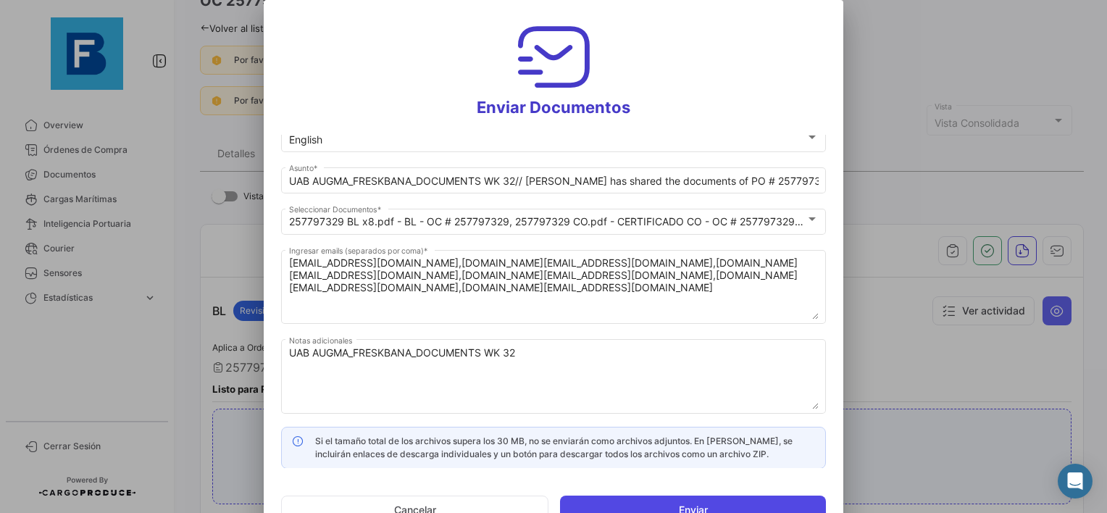
click at [668, 506] on button "Enviar" at bounding box center [693, 509] width 266 height 29
